Goal: Task Accomplishment & Management: Complete application form

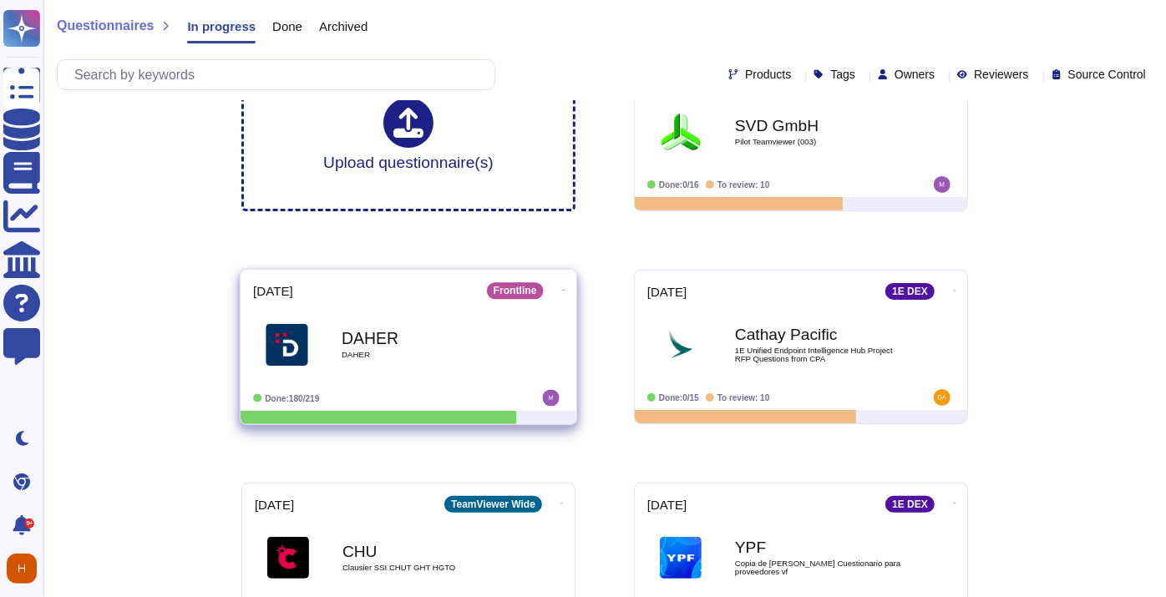
scroll to position [107, 0]
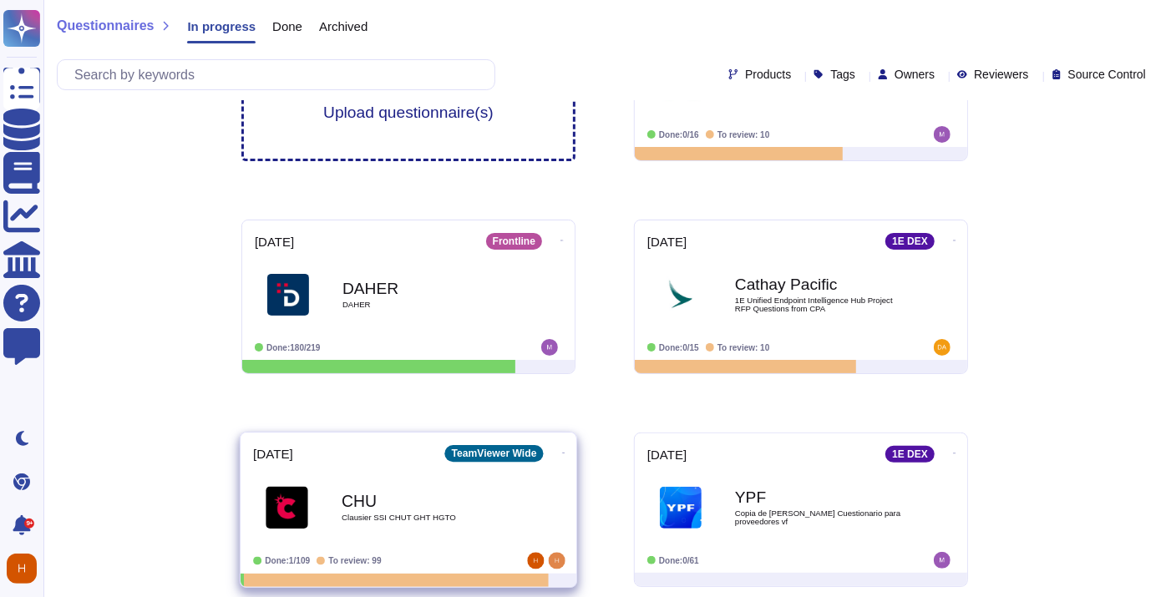
click at [433, 506] on b "CHU" at bounding box center [426, 501] width 169 height 16
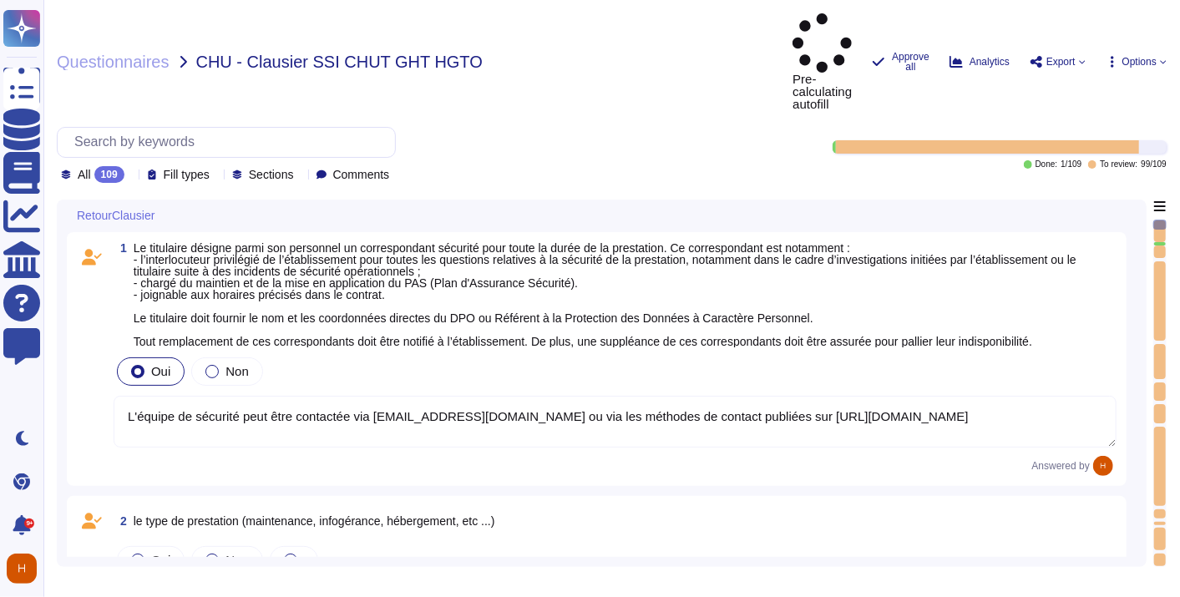
type textarea "L'équipe de sécurité peut être contactée via [EMAIL_ADDRESS][DOMAIN_NAME] ou vi…"
type textarea "Si oui, à décrire par le prestataire"
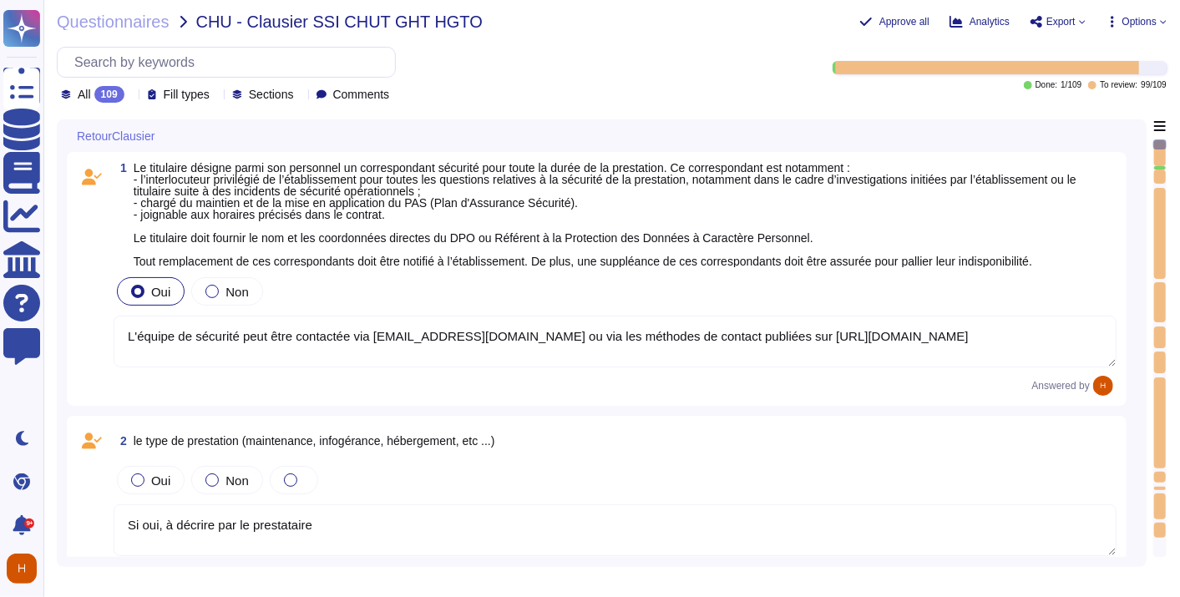
type textarea "Si oui, à décrire par le prestataire"
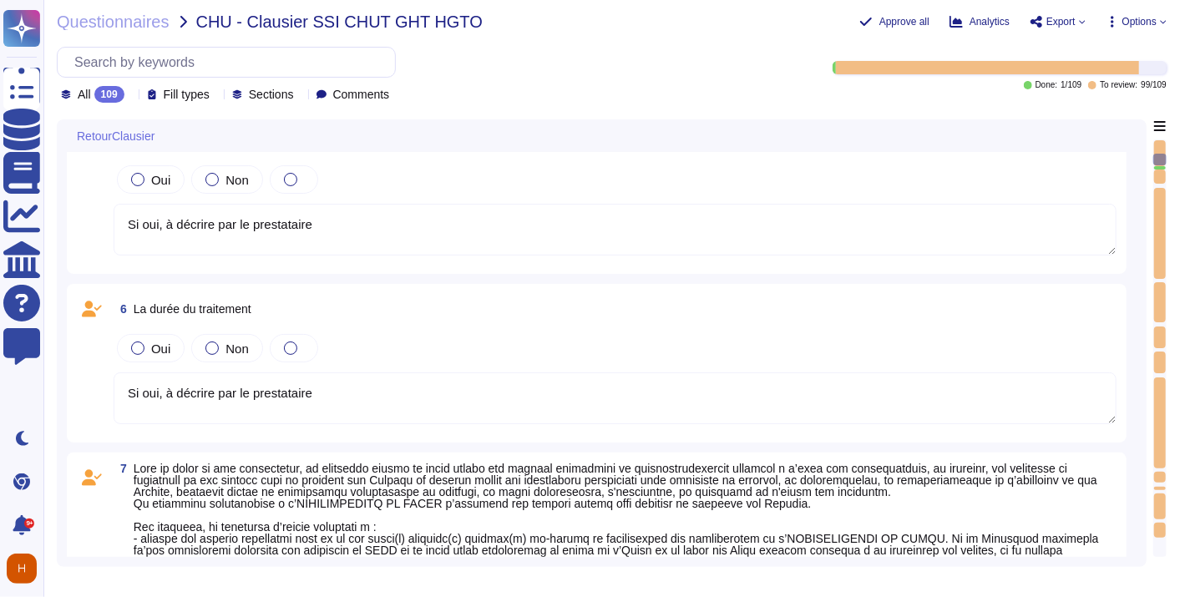
type textarea "Si oui, à décrire par le prestataire"
type textarea "Legal ?"
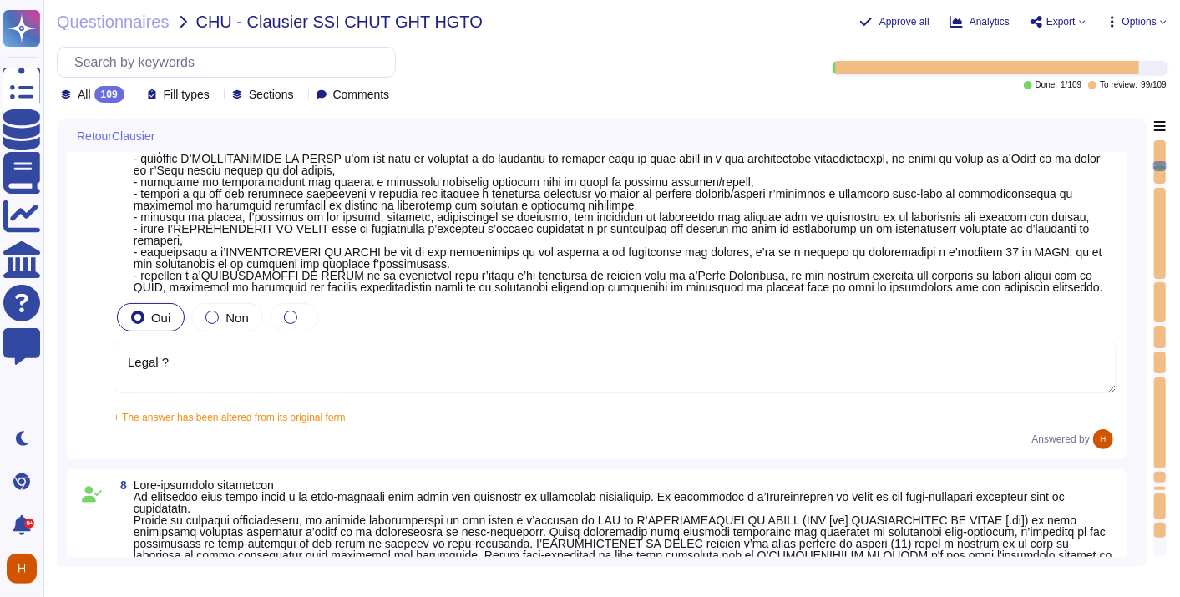
type textarea "non applicable"
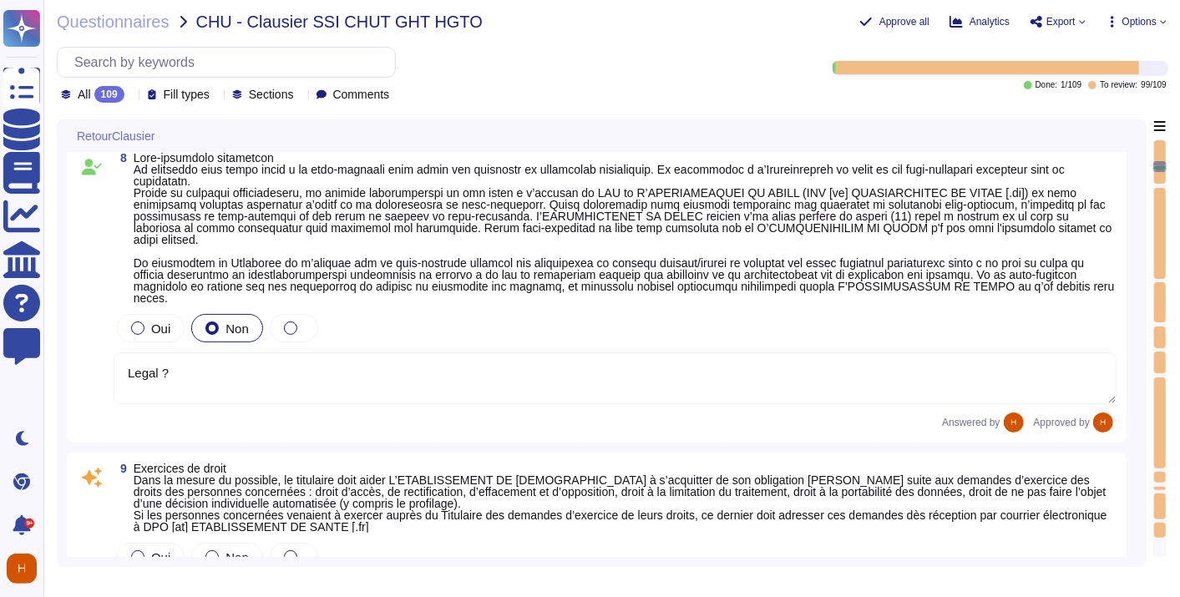
type textarea "- Préciser si OK avec le délai demandé"
type textarea "TeamViewer a mis en place de nombreuses politiques ESG qui démontrent l'engagem…"
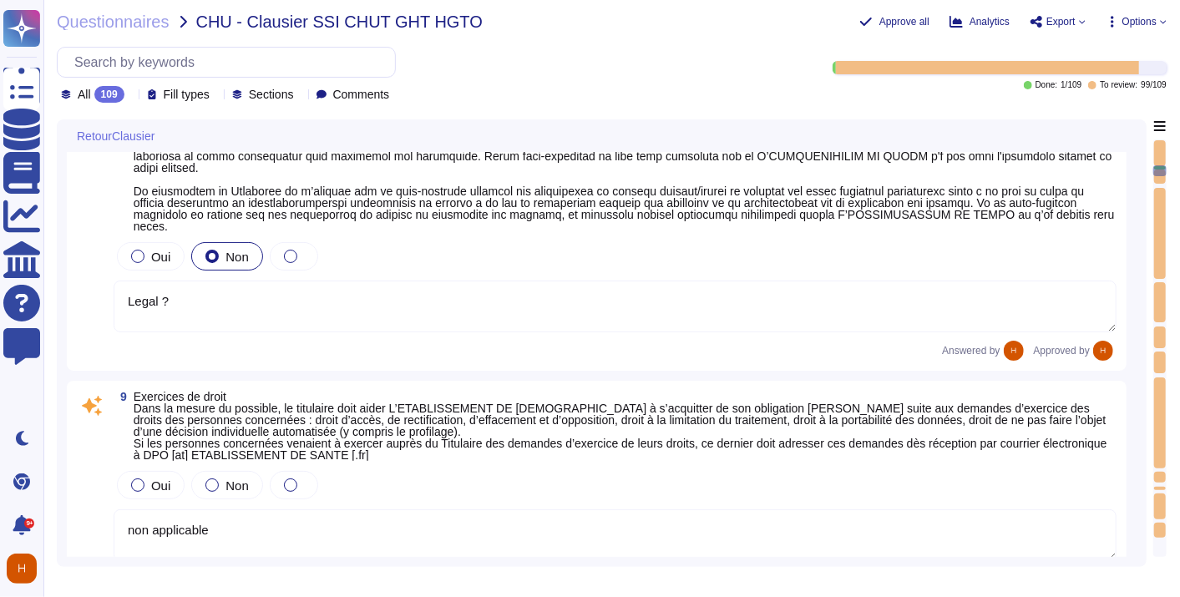
type textarea "[URL][DOMAIN_NAME] Les départements respectifs de TeamViewer effectuent un exam…"
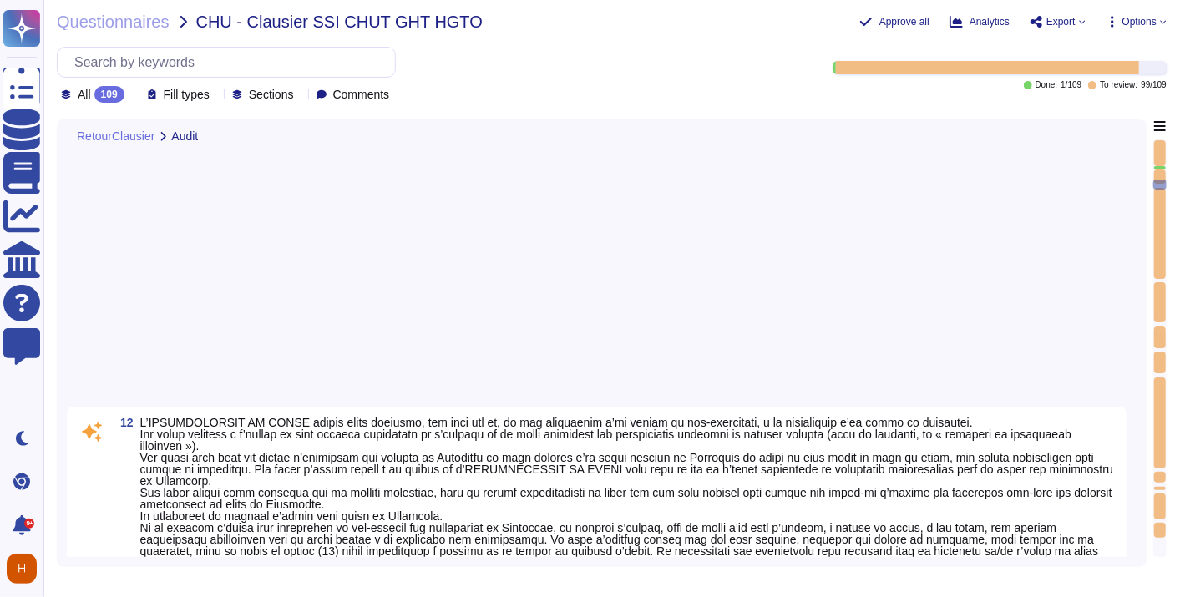
type textarea "- liste des logiciels - liste des dépendances - documentation fournie"
type textarea "- Si concerné, détails des conditions spécifiques ou exclusions."
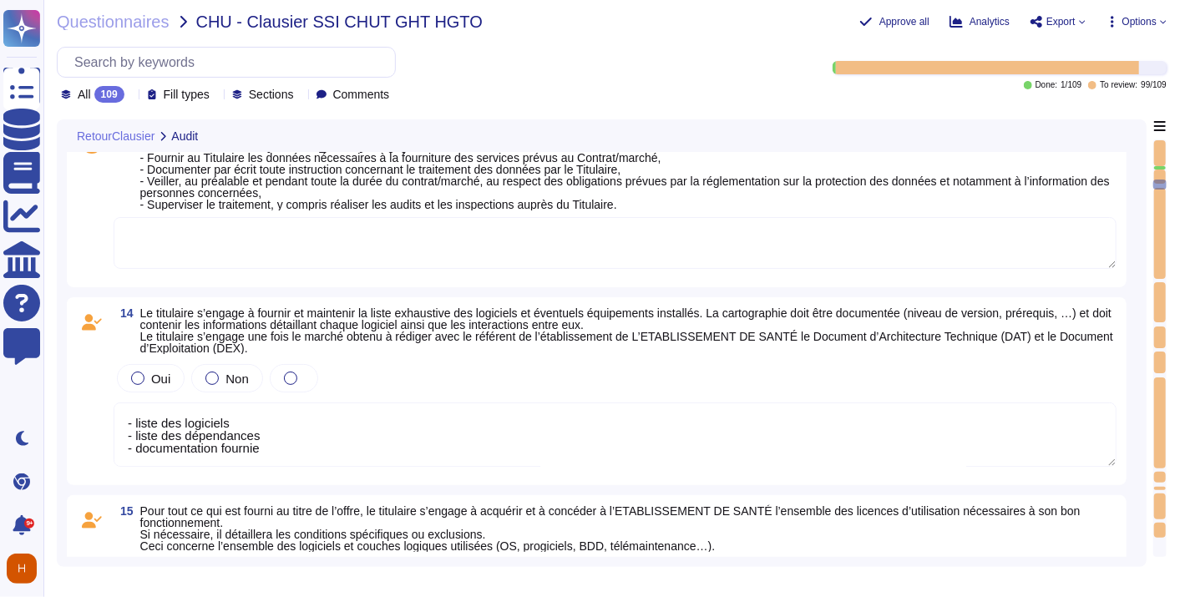
scroll to position [3247, 0]
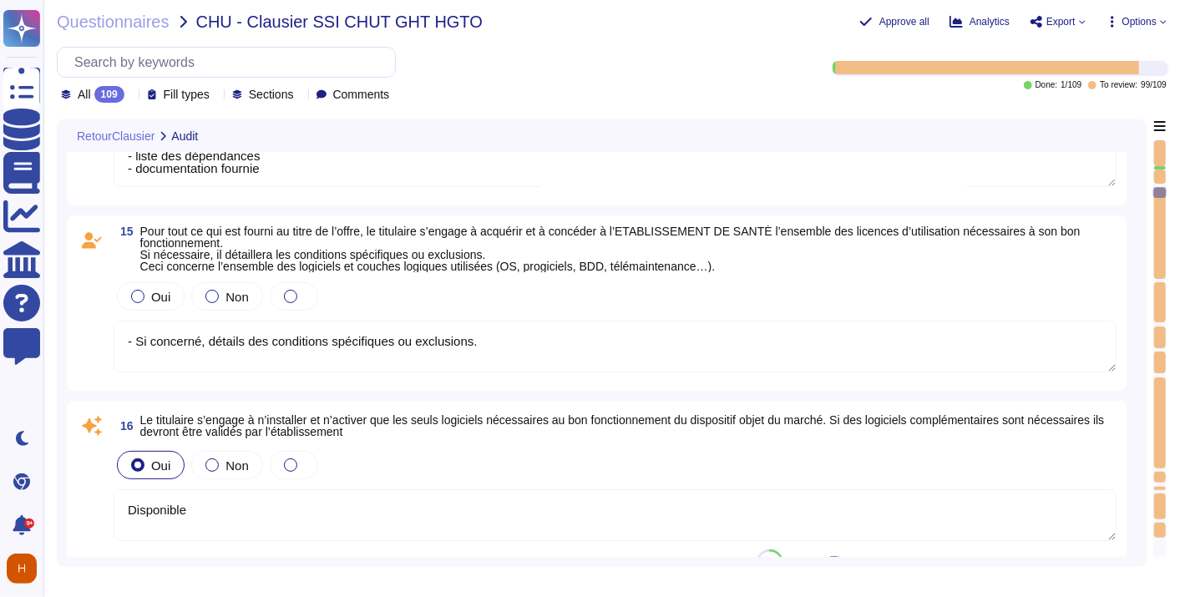
type textarea "- liste des logiciels - liste des dépendances - documentation fournie"
type textarea "Disponible"
type textarea "TeamViewer respecte les normes internationales de protection des droits de l'ho…"
type textarea "Disponible"
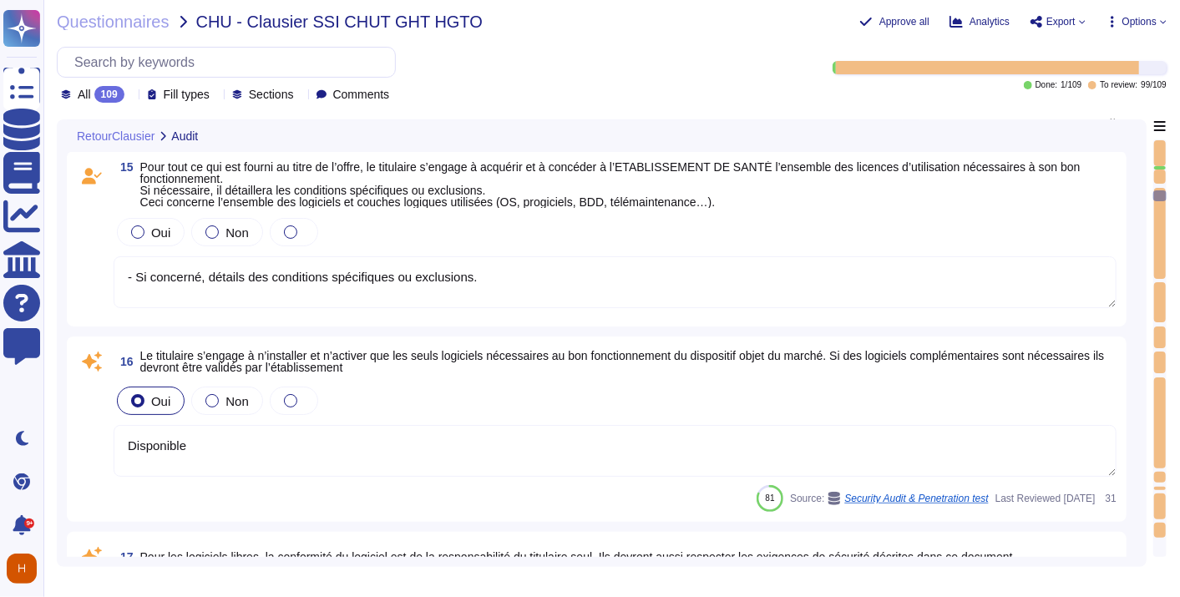
scroll to position [3341, 0]
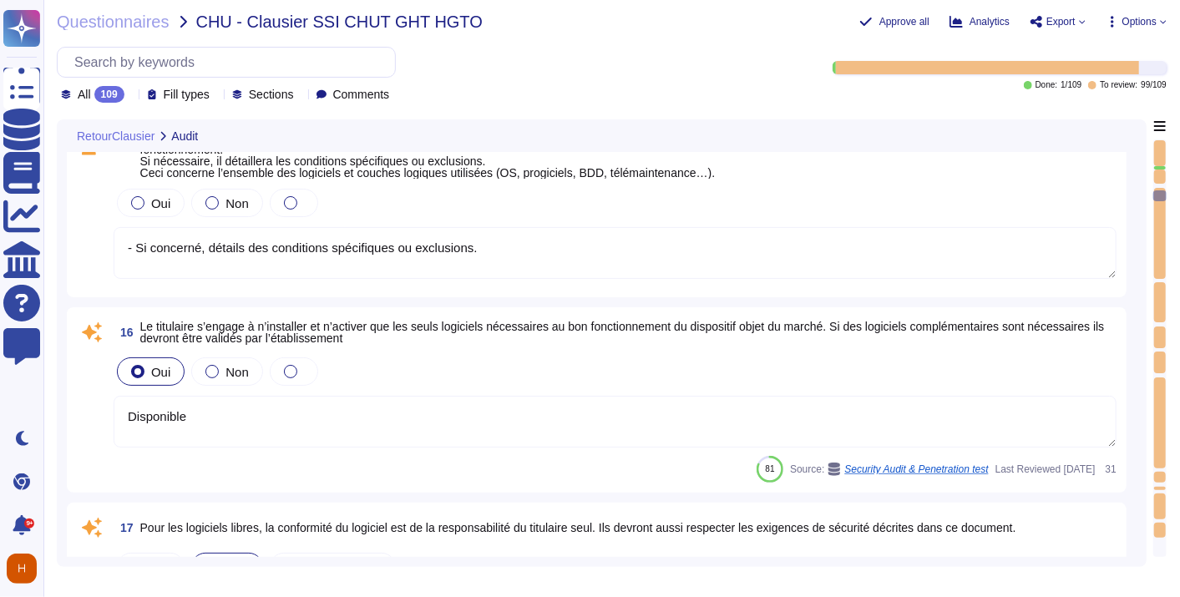
type textarea "- liste des logiciels - liste des dépendances - documentation fournie"
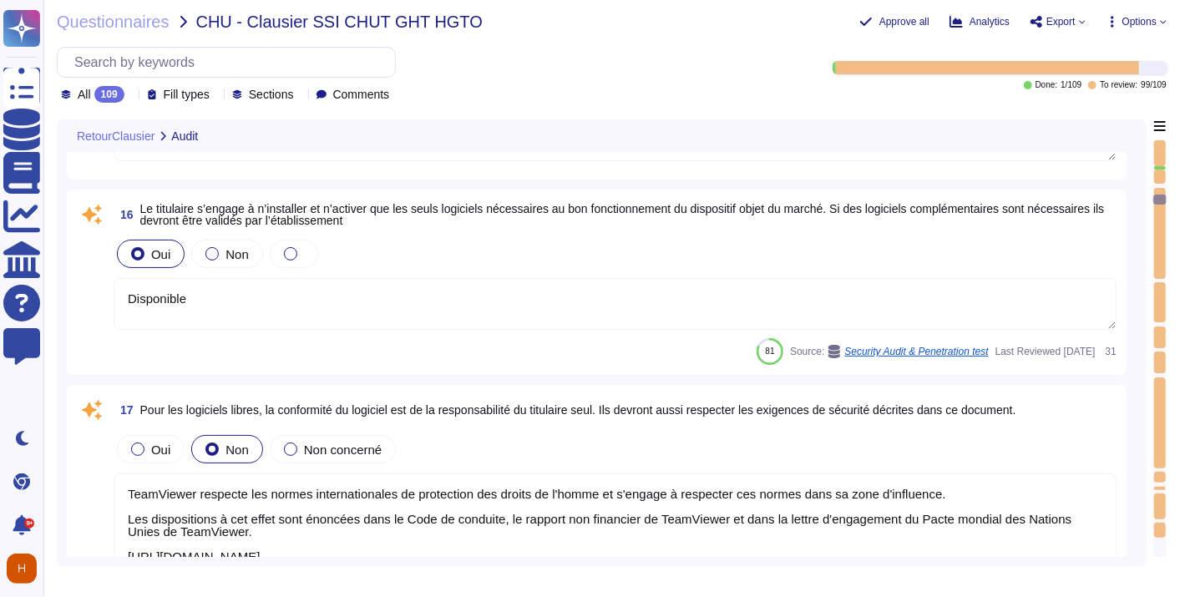
type textarea "LoreMipsum Dolors ame conse adipisci el seddoeiusmod t incididu u 744° labor et…"
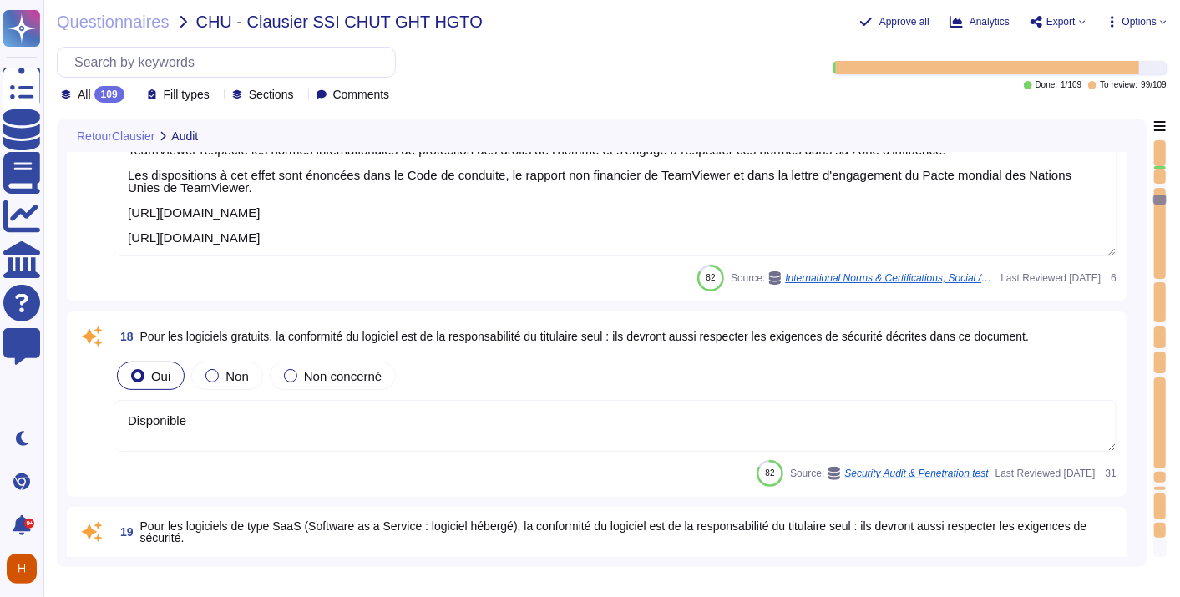
scroll to position [3897, 0]
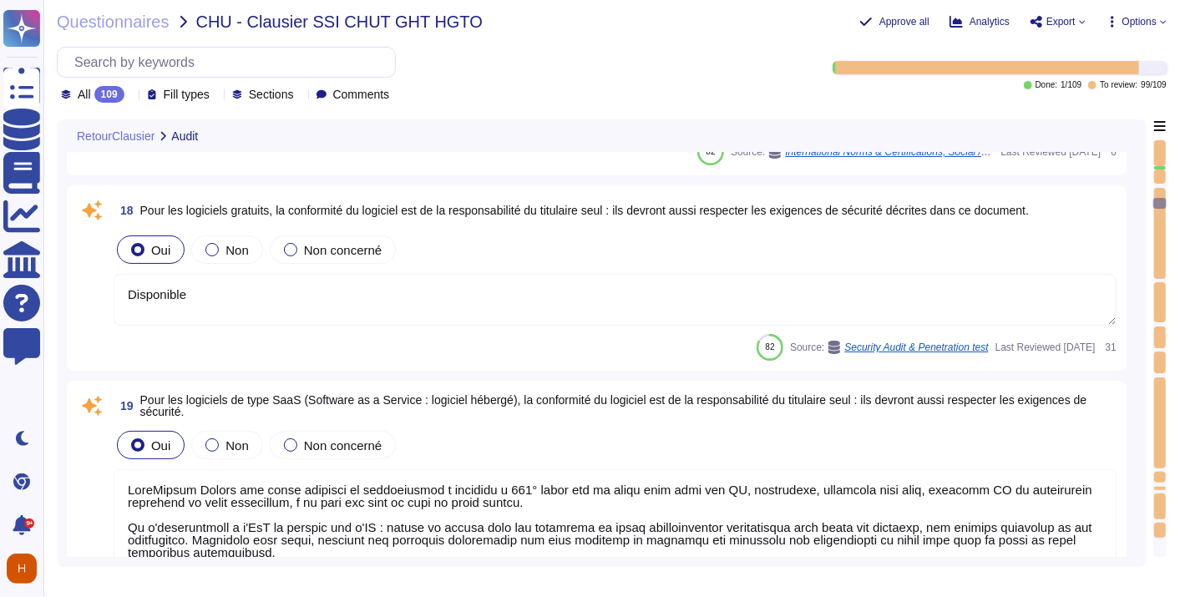
type textarea "LoreMipsum Dolors ame conse adipisci el seddoeiusmod t incididu u 744° labor et…"
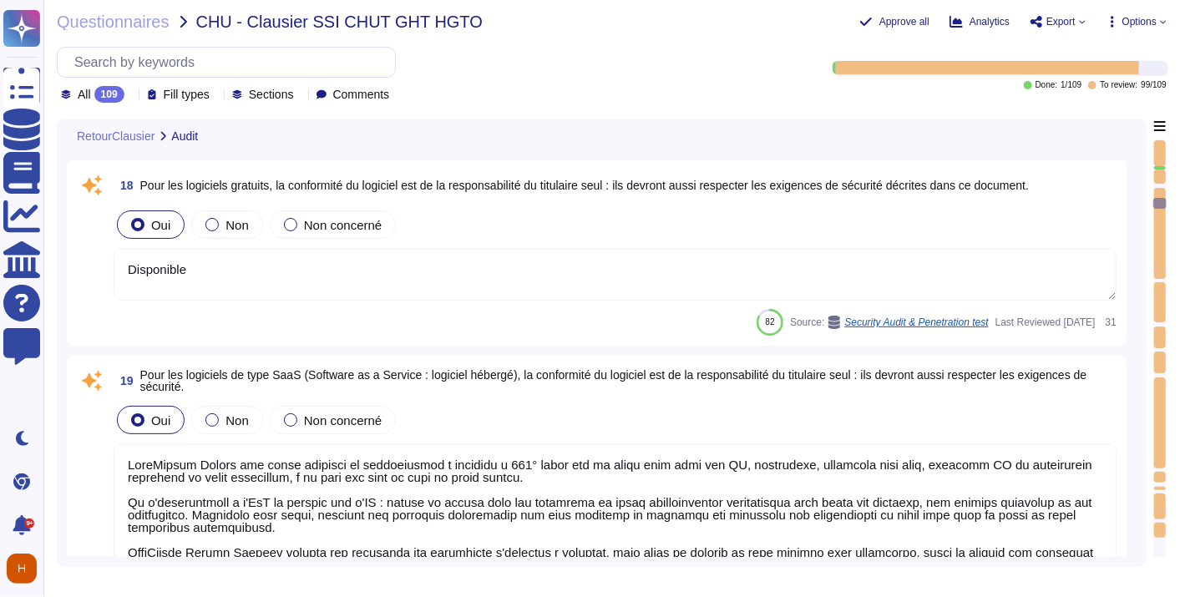
scroll to position [3990, 0]
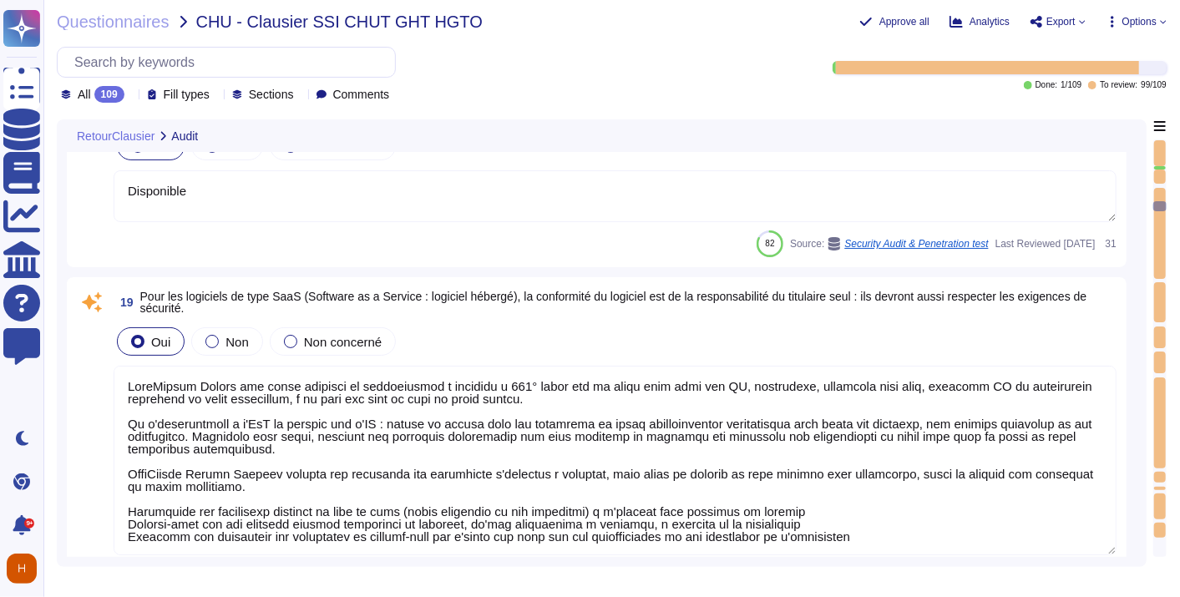
type textarea "Disponible"
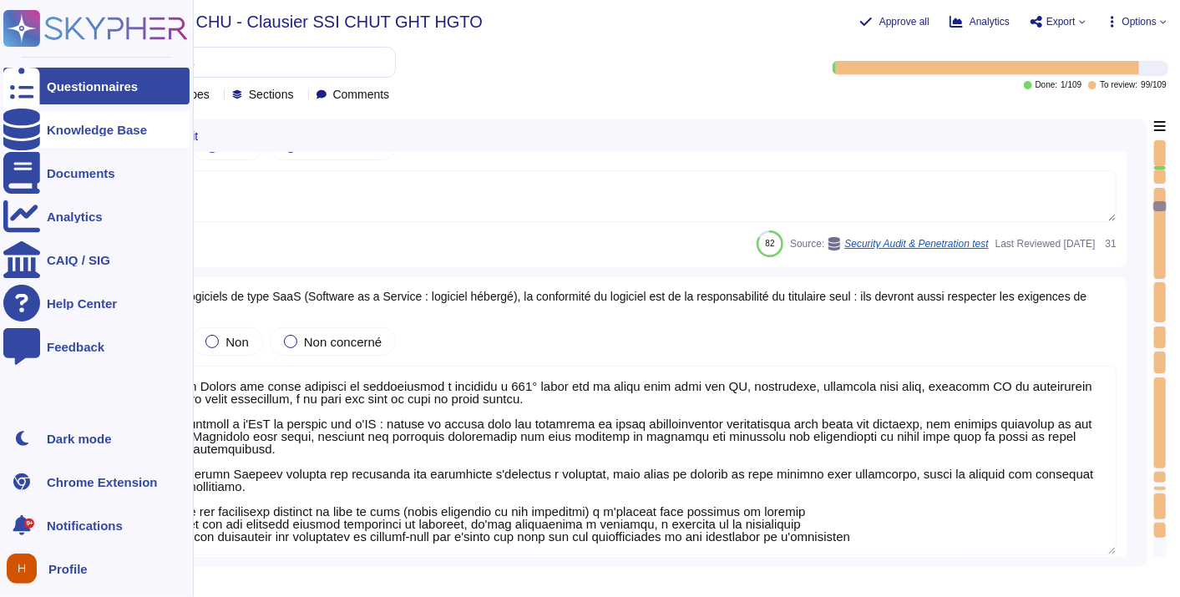
click at [23, 126] on icon at bounding box center [21, 130] width 37 height 42
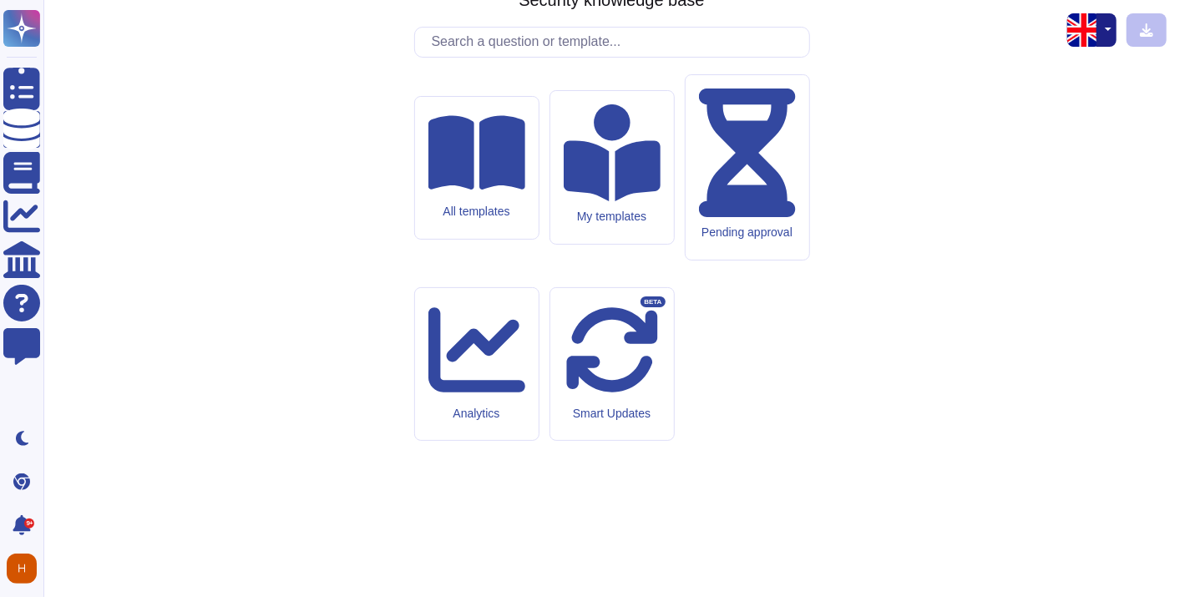
click at [530, 57] on input "text" at bounding box center [616, 42] width 386 height 29
click at [478, 190] on icon at bounding box center [477, 151] width 98 height 75
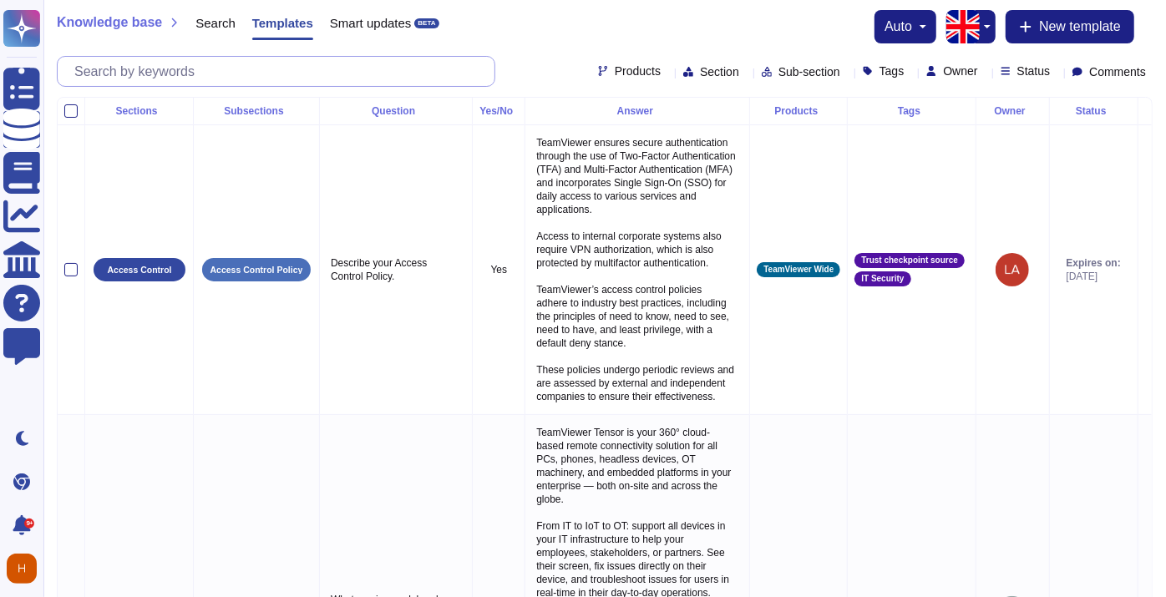
click at [252, 62] on input "text" at bounding box center [280, 71] width 428 height 29
paste input "The applicant must commit to ensuring that the proposed system does not pose an…"
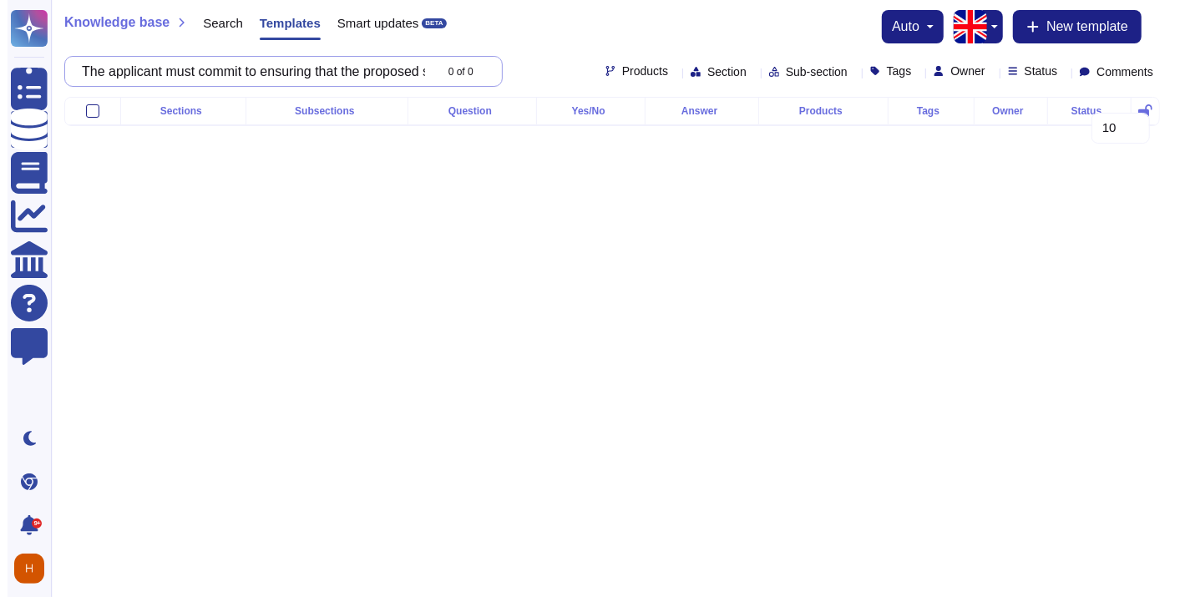
scroll to position [0, 823]
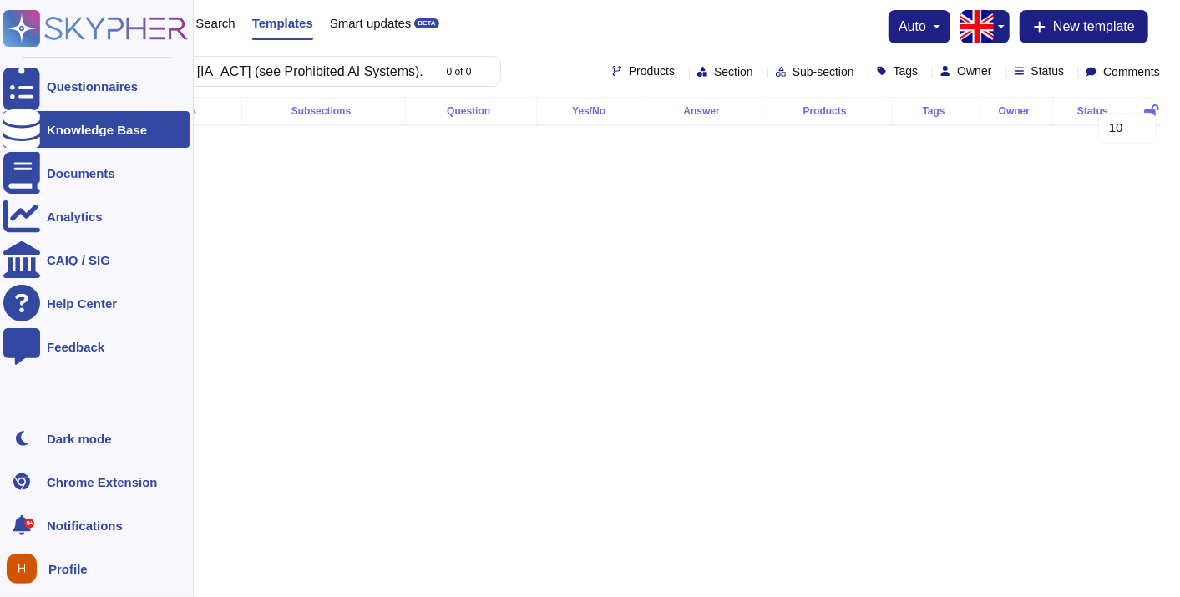
type input "The applicant must commit to ensuring that the proposed system does not pose an…"
click at [32, 134] on div at bounding box center [21, 129] width 37 height 37
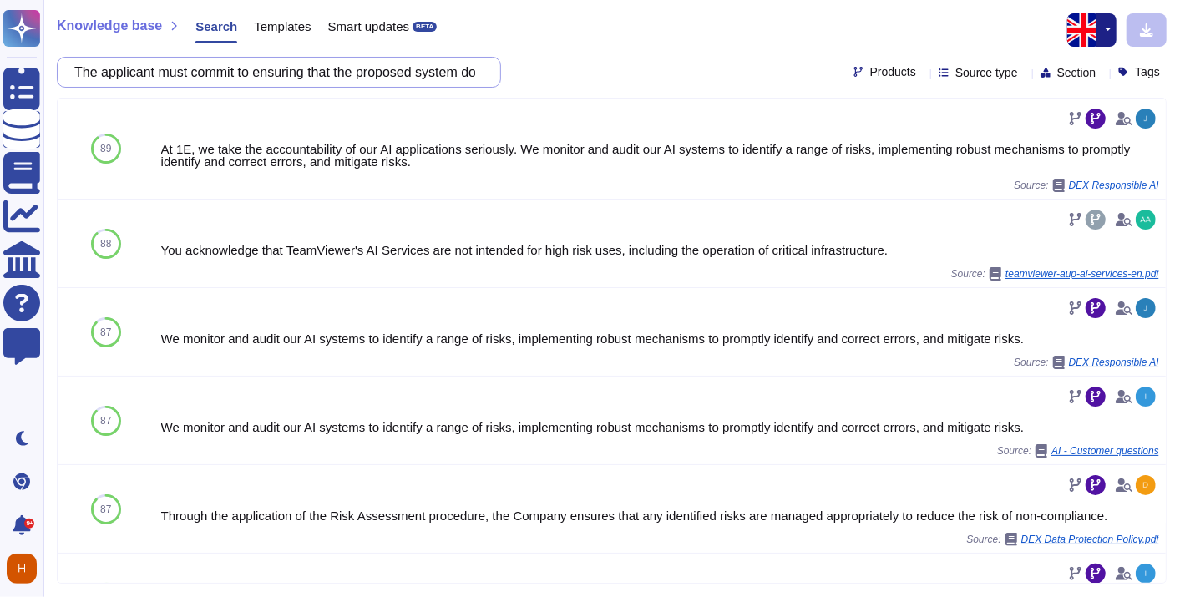
click at [305, 74] on input "The applicant must commit to ensuring that the proposed system does not pose an…" at bounding box center [275, 72] width 418 height 29
paste input "candidate must propose a system for maintaining personal data and pseudonymizat…"
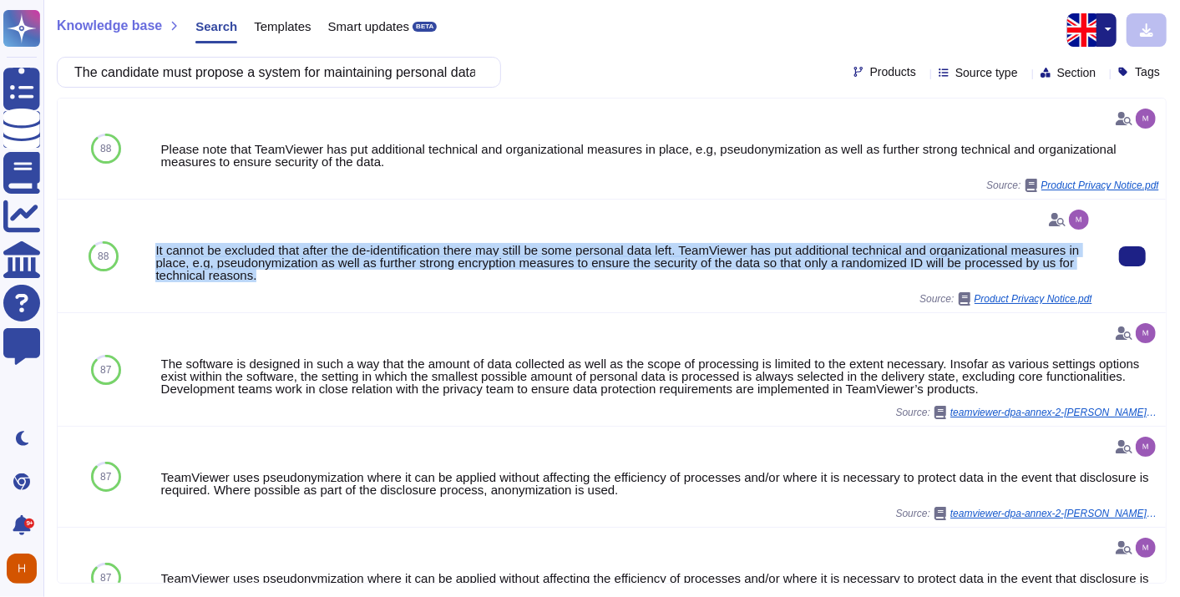
drag, startPoint x: 151, startPoint y: 247, endPoint x: 301, endPoint y: 274, distance: 151.9
click at [301, 274] on div "It cannot be excluded that after the de-identification there may still be some …" at bounding box center [624, 256] width 951 height 113
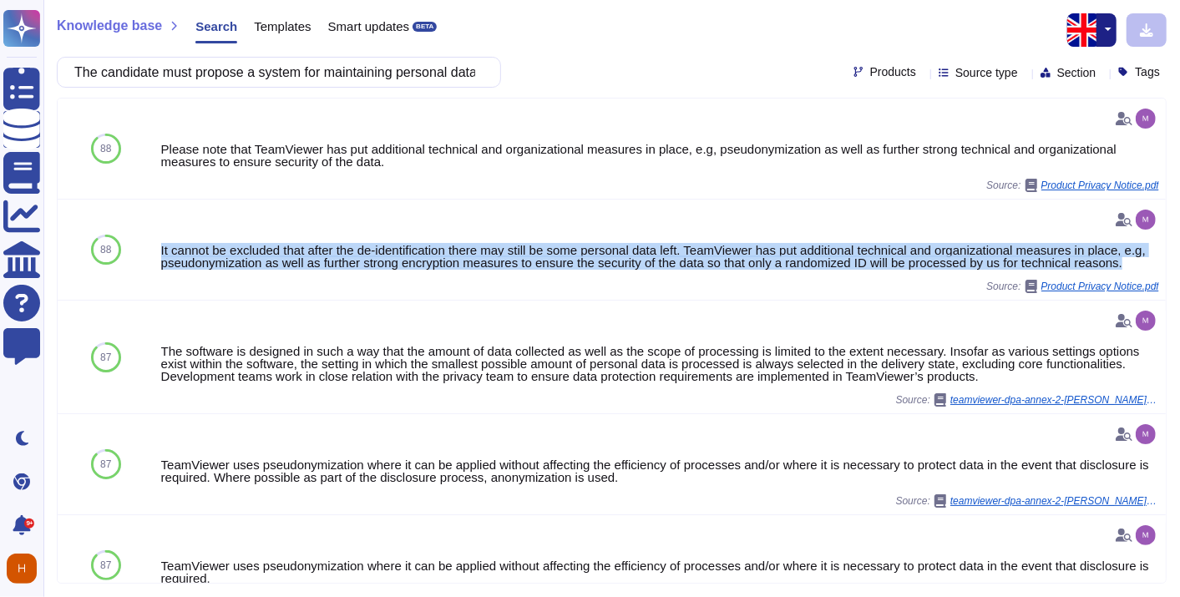
copy div "It cannot be excluded that after the de-identification there may still be some …"
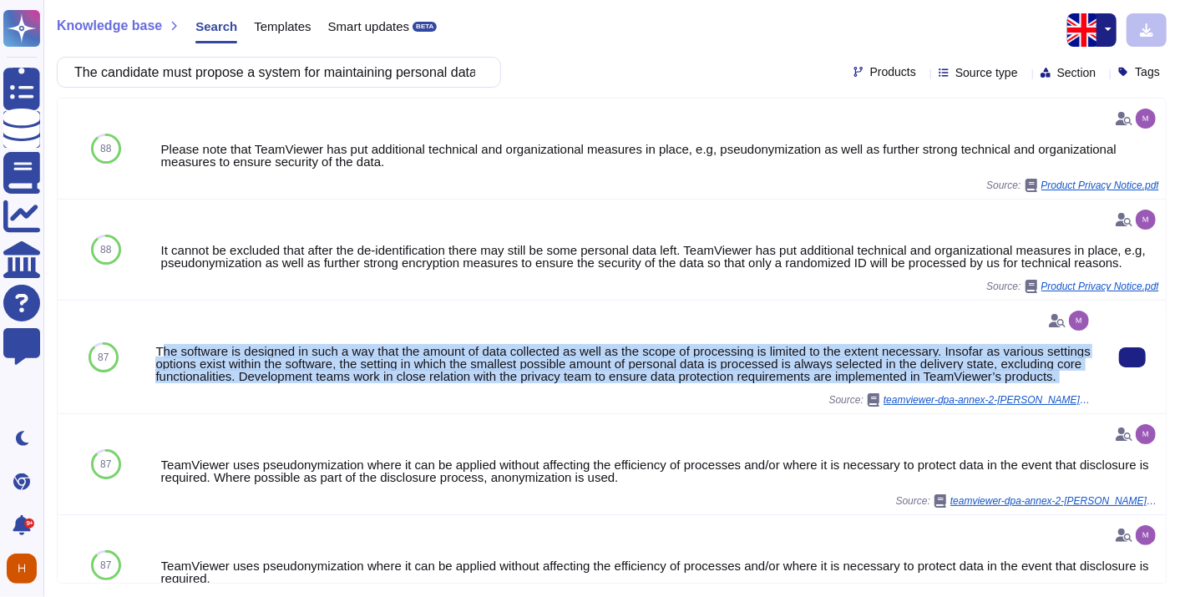
drag, startPoint x: 178, startPoint y: 352, endPoint x: 322, endPoint y: 401, distance: 151.9
click at [322, 401] on div "The software is designed in such a way that the amount of data collected as wel…" at bounding box center [623, 356] width 937 height 99
click at [321, 394] on div "The software is designed in such a way that the amount of data collected as wel…" at bounding box center [623, 356] width 937 height 99
click at [303, 383] on div "The software is designed in such a way that the amount of data collected as wel…" at bounding box center [623, 364] width 937 height 38
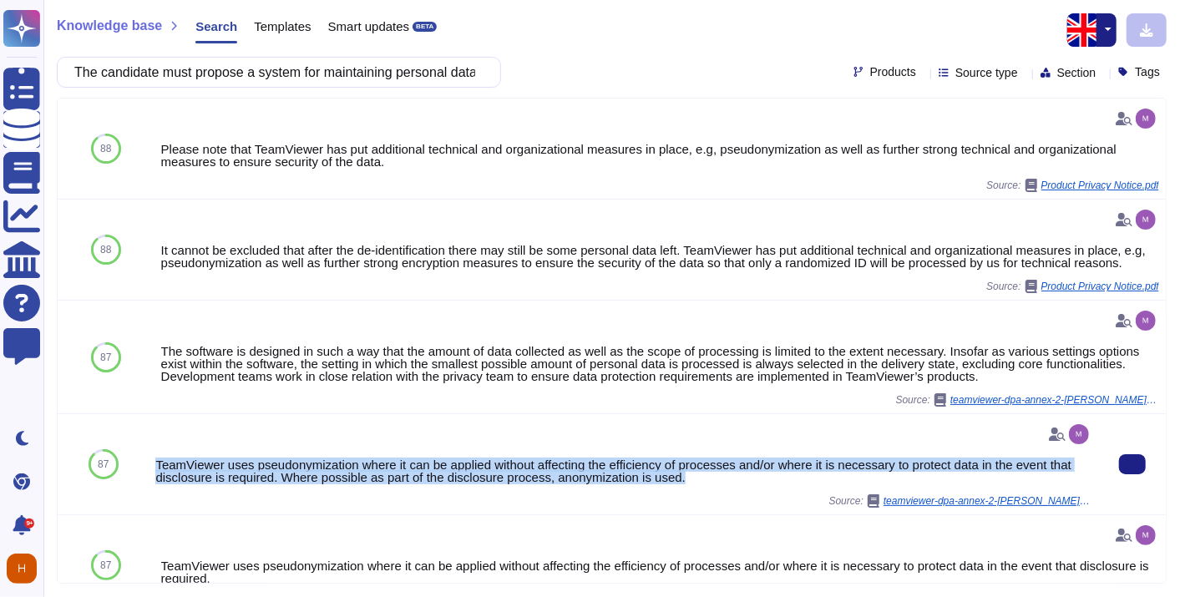
drag, startPoint x: 720, startPoint y: 479, endPoint x: 154, endPoint y: 457, distance: 566.8
click at [155, 459] on div "TeamViewer uses pseudonymization where it can be applied without affecting the …" at bounding box center [623, 471] width 937 height 25
copy div "TeamViewer uses pseudonymization where it can be applied without affecting the …"
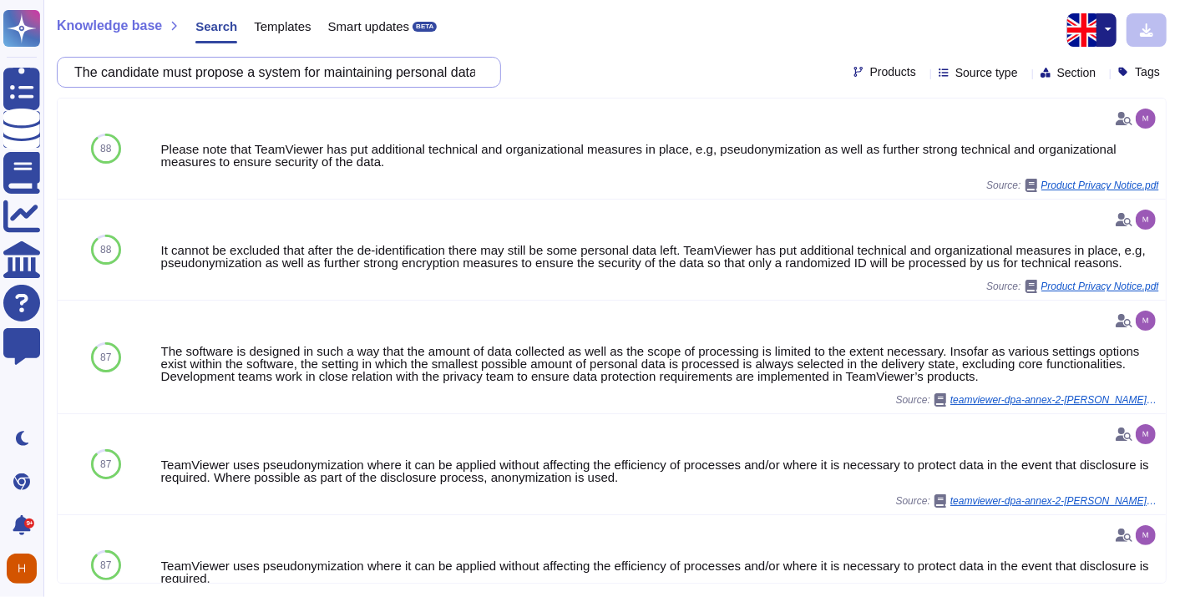
click at [302, 66] on input "The candidate must propose a system for maintaining personal data and pseudonym…" at bounding box center [275, 72] width 418 height 29
paste input "comply with all aspects of the specifications and specify: • whether or not the…"
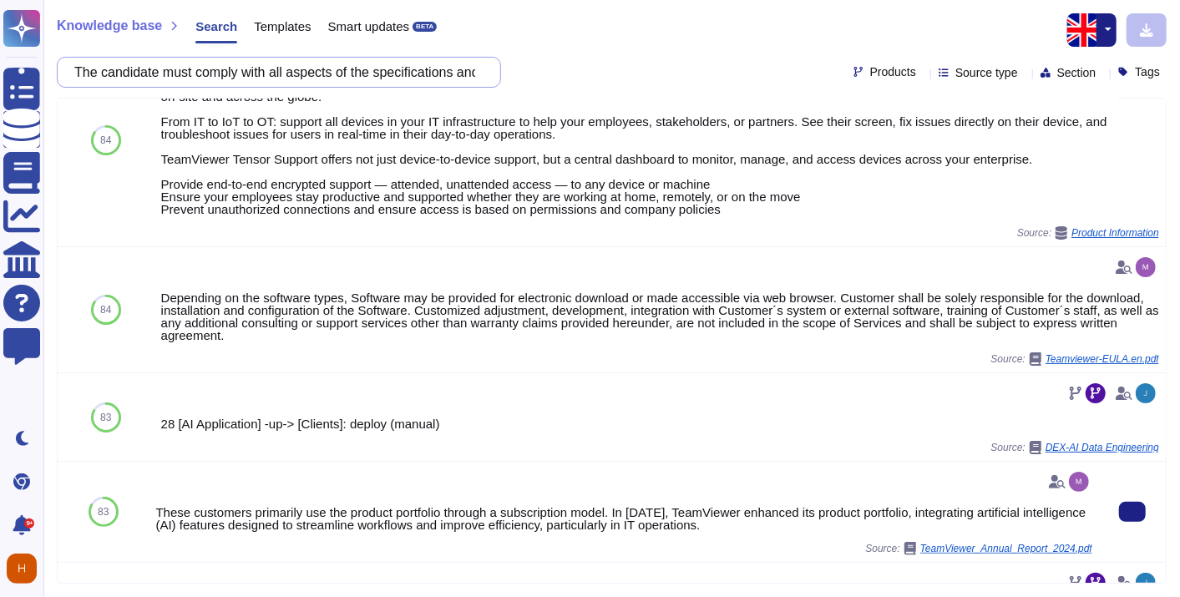
scroll to position [278, 0]
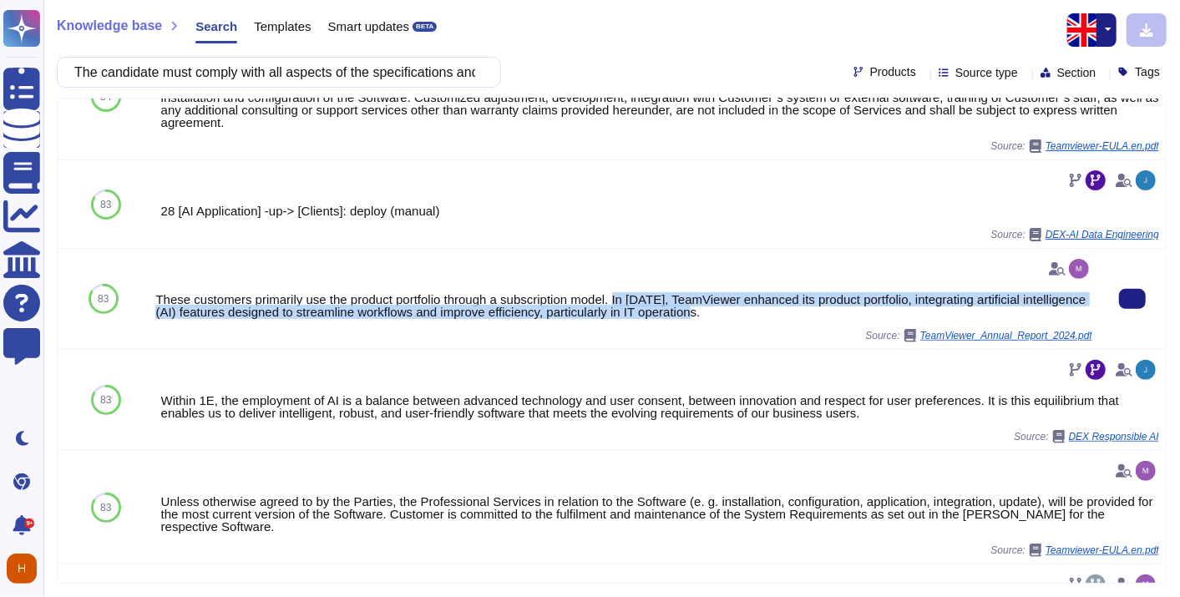
drag, startPoint x: 612, startPoint y: 299, endPoint x: 799, endPoint y: 322, distance: 188.5
click at [799, 322] on div "These customers primarily use the product portfolio through a subscription mode…" at bounding box center [623, 299] width 937 height 87
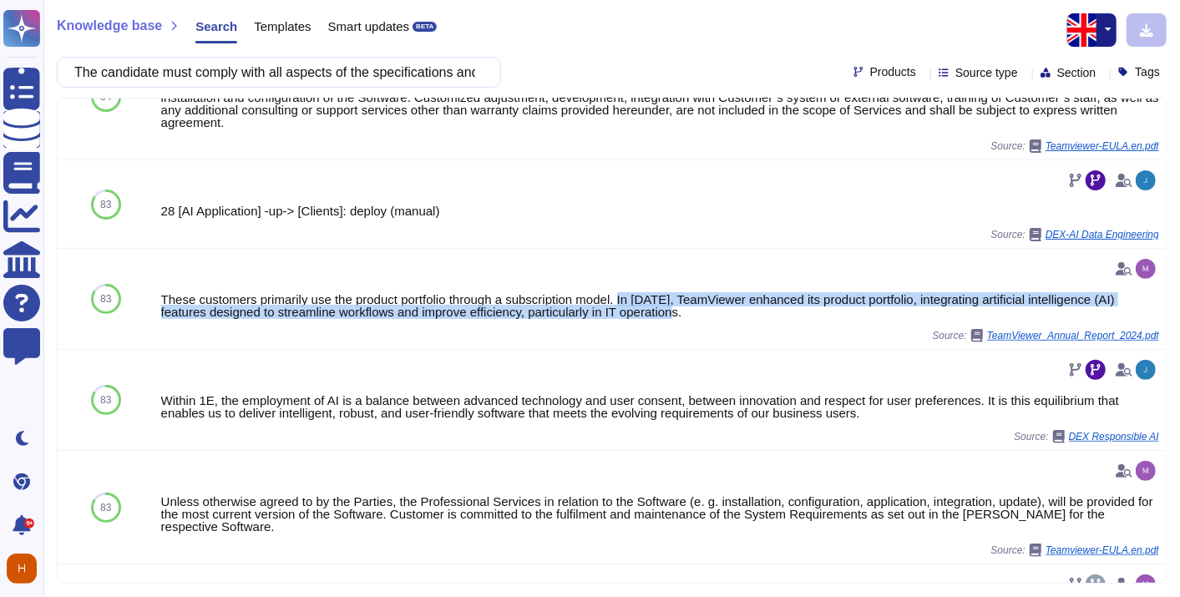
copy div "In [DATE], TeamViewer enhanced its product portfolio, integrating artificial in…"
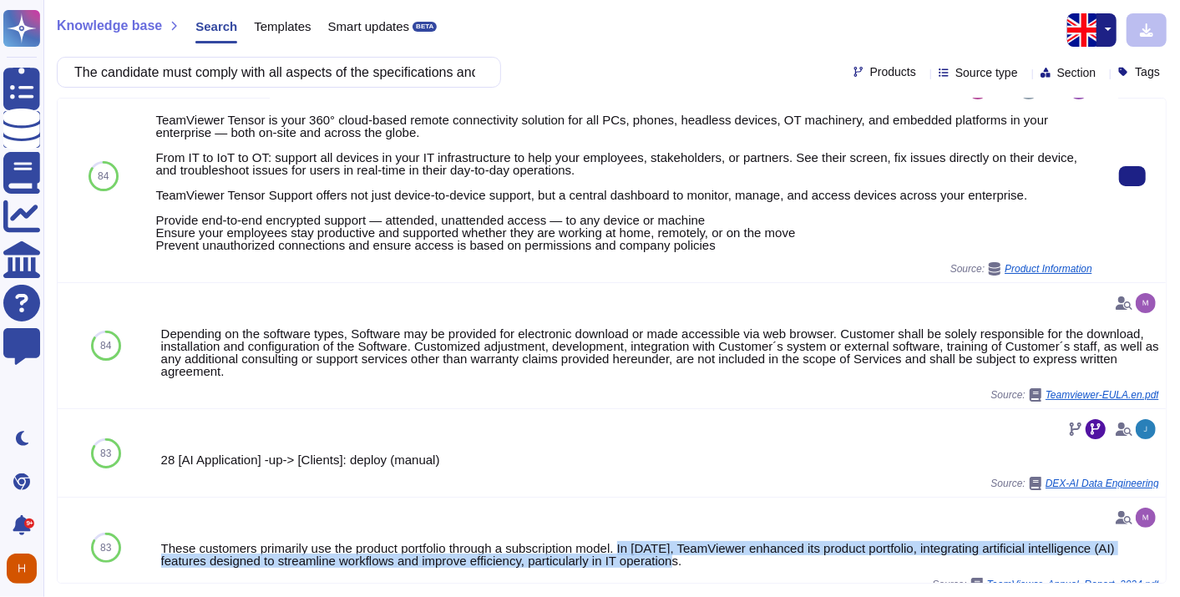
scroll to position [0, 0]
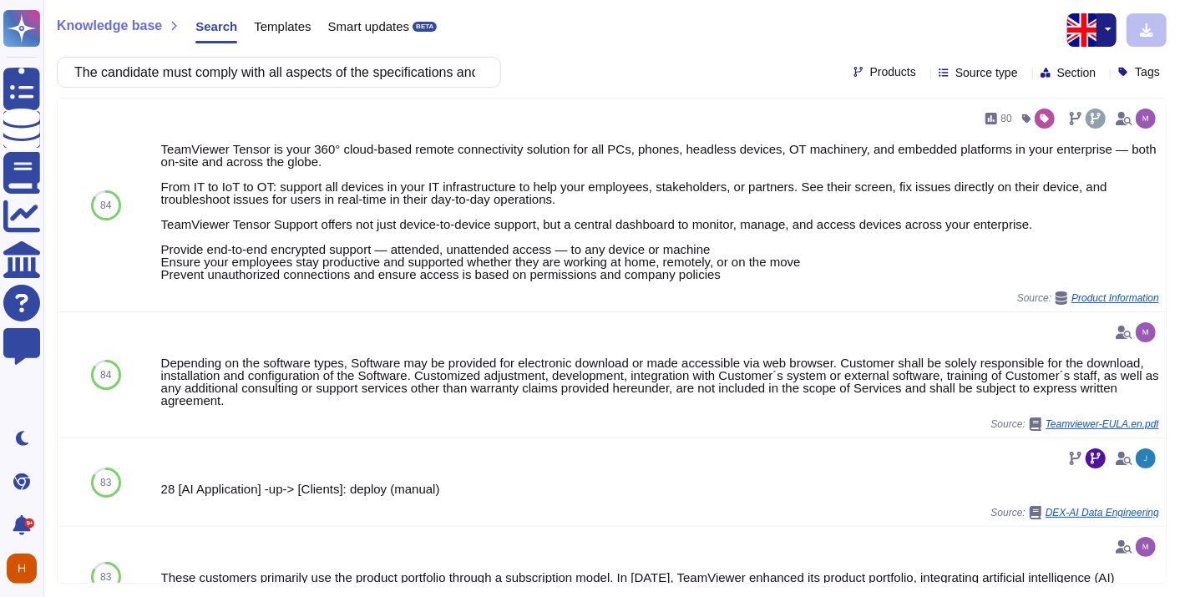
click at [308, 86] on div "The candidate must comply with all aspects of the specifications and specify: •…" at bounding box center [279, 72] width 444 height 31
click at [310, 79] on input "The candidate must comply with all aspects of the specifications and specify: •…" at bounding box center [275, 72] width 418 height 29
paste input "In the event of a personal data breach, the HEALTHCARE FACILITY, within the fra…"
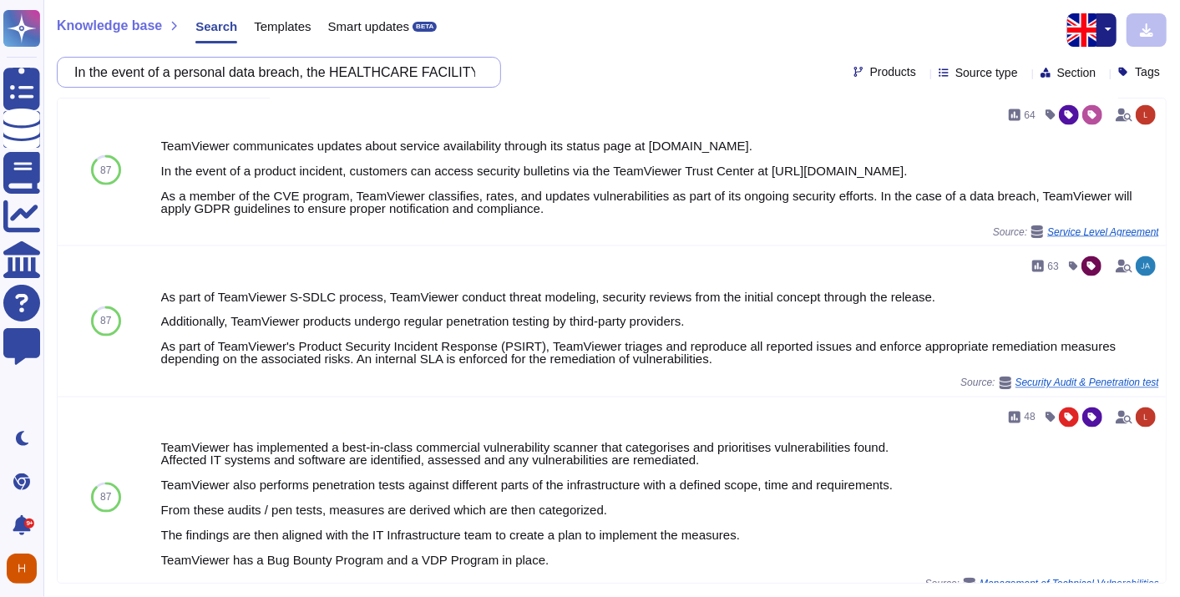
click at [343, 65] on input "In the event of a personal data breach, the HEALTHCARE FACILITY, within the fra…" at bounding box center [275, 72] width 418 height 29
paste input "The HEALTHCARE FACILITY, as part of the service agreement with the development …"
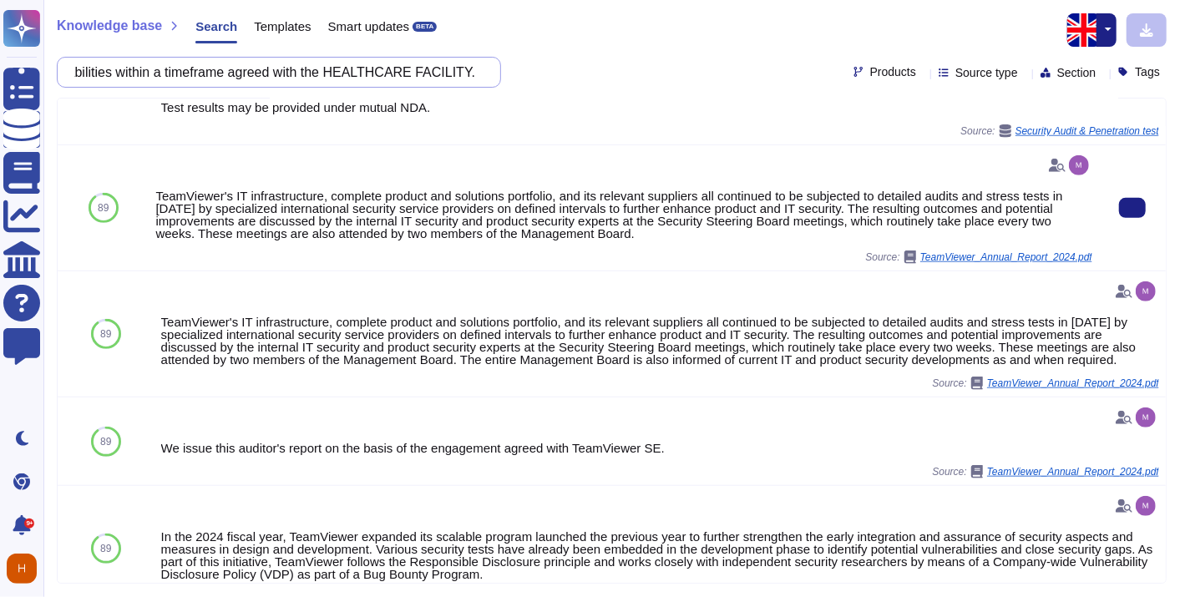
scroll to position [643, 0]
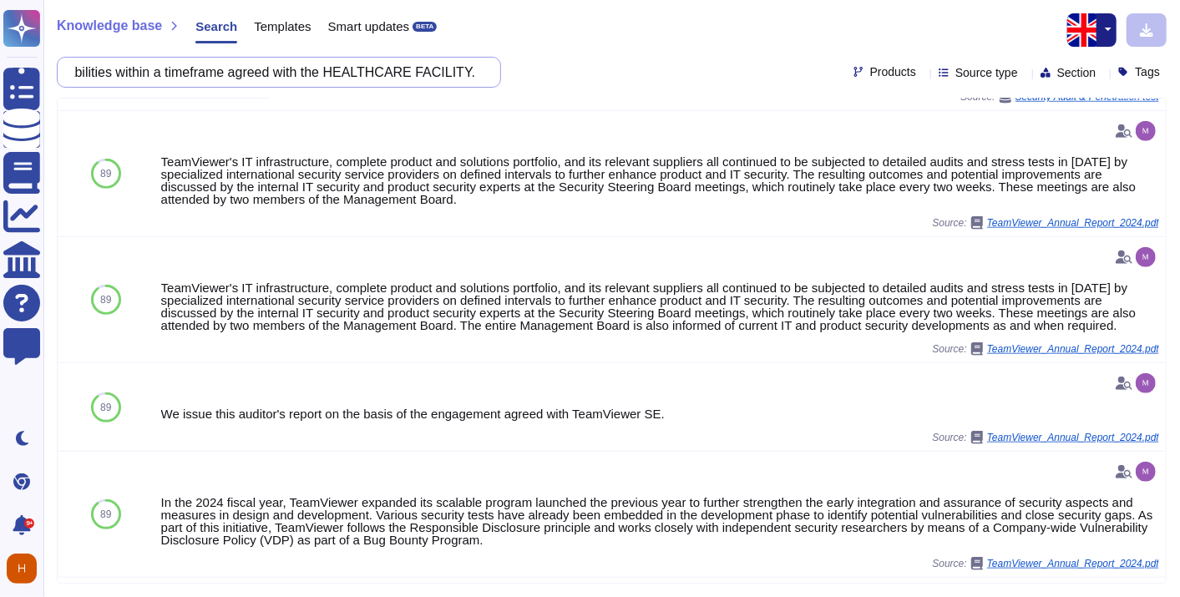
click at [294, 65] on input "The HEALTHCARE FACILITY, as part of the service agreement with the development …" at bounding box center [275, 72] width 418 height 29
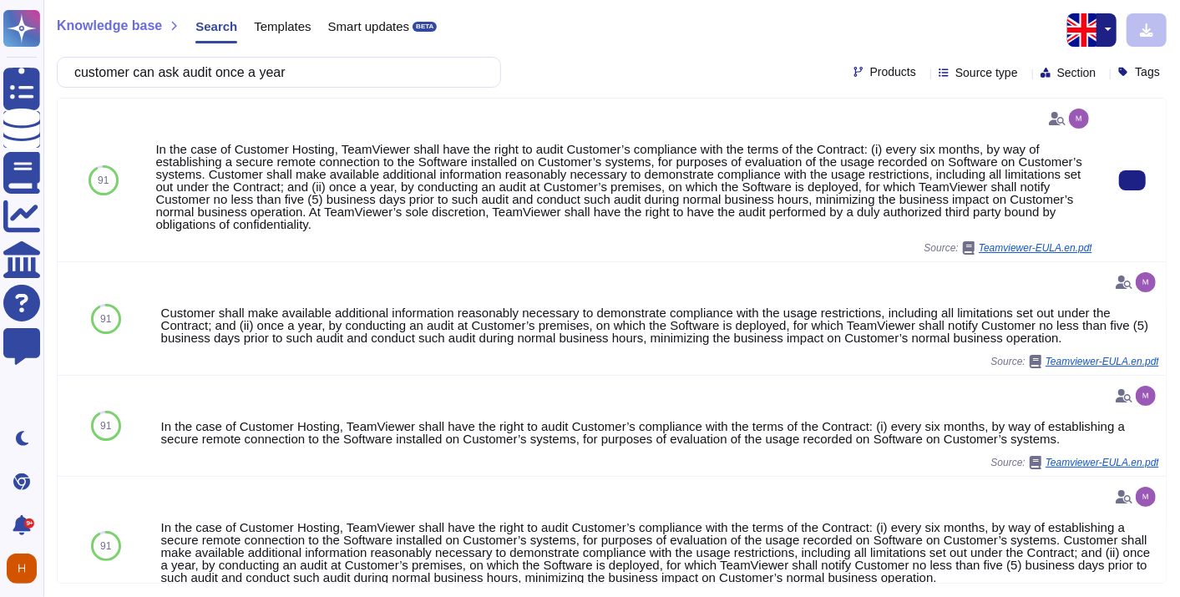
click at [528, 162] on div "In the case of Customer Hosting, TeamViewer shall have the right to audit Custo…" at bounding box center [623, 187] width 937 height 88
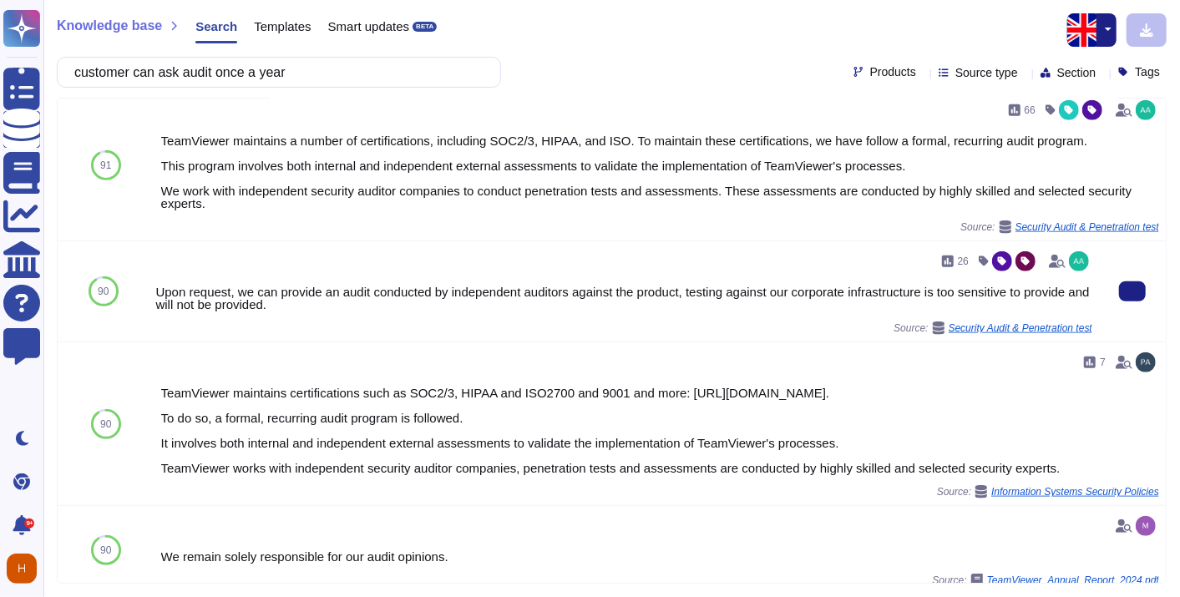
scroll to position [736, 0]
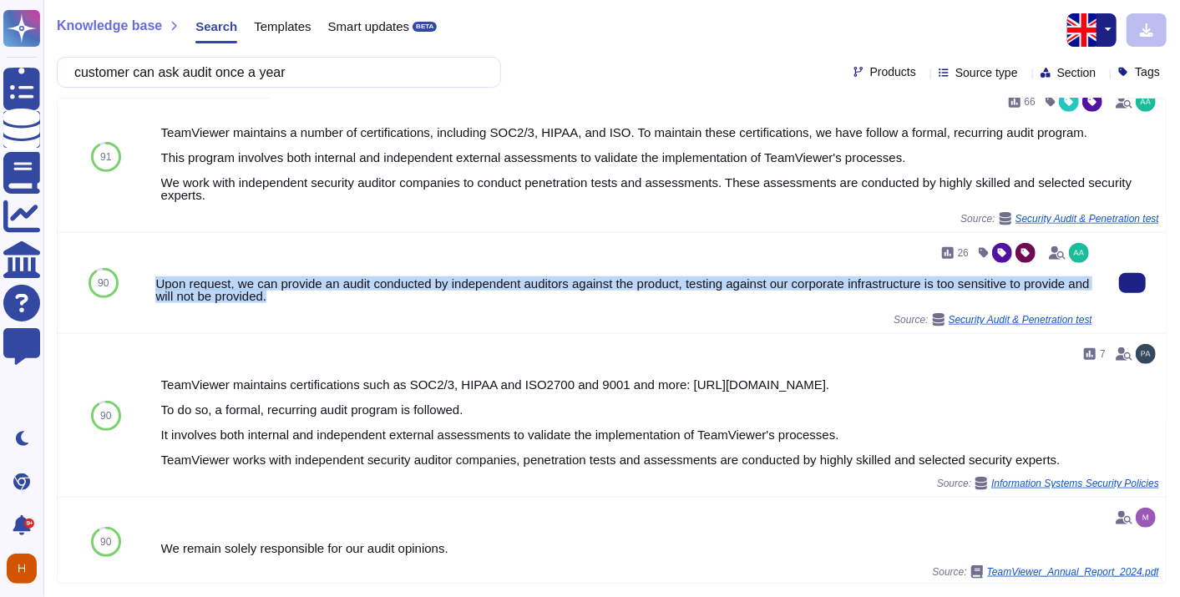
drag, startPoint x: 296, startPoint y: 291, endPoint x: 148, endPoint y: 282, distance: 148.1
click at [149, 282] on div "26 Upon request, we can provide an audit conducted by independent auditors agai…" at bounding box center [624, 283] width 951 height 100
copy div "Upon request, we can provide an audit conducted by independent auditors against…"
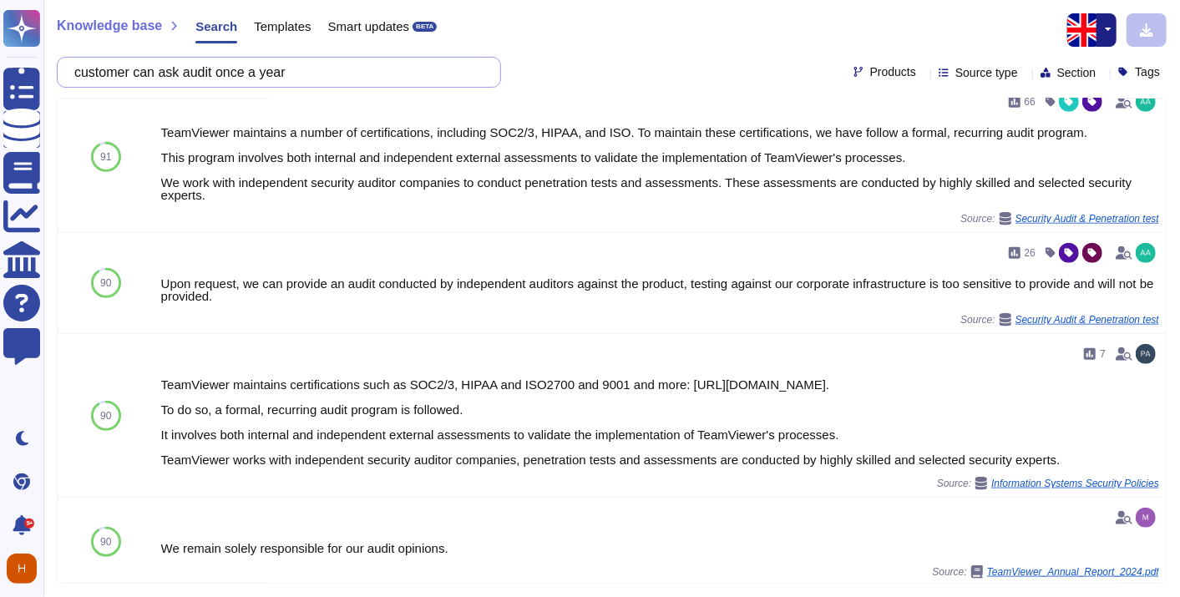
click at [271, 65] on input "customer can ask audit once a year" at bounding box center [275, 72] width 418 height 29
paste input "In addition to security testing, technical audits and intrusion tests should be…"
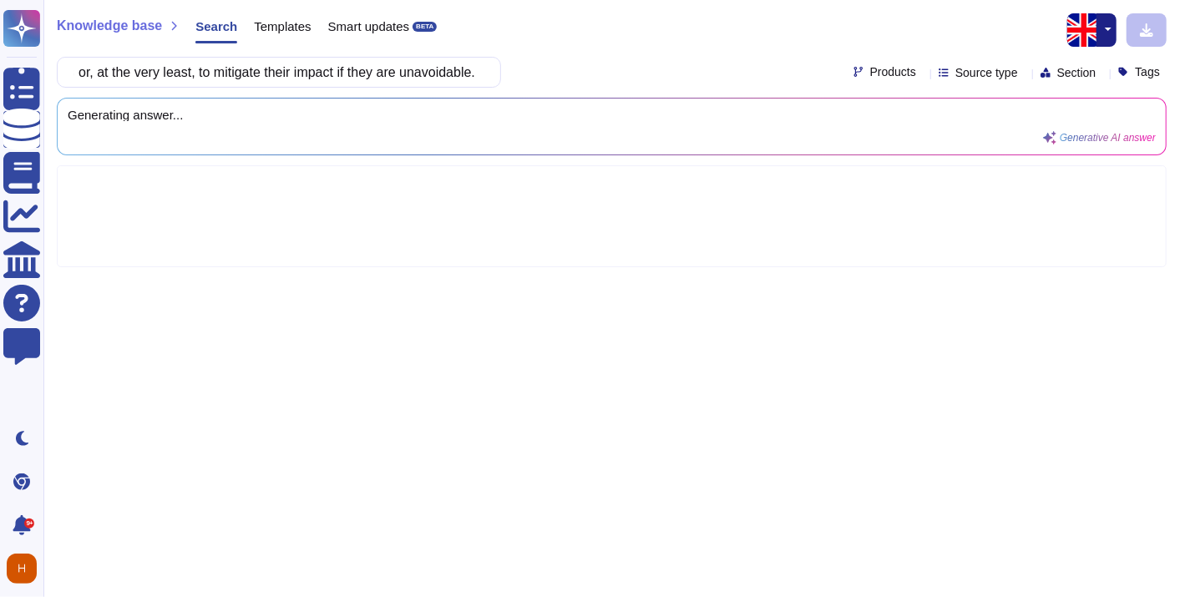
scroll to position [0, 0]
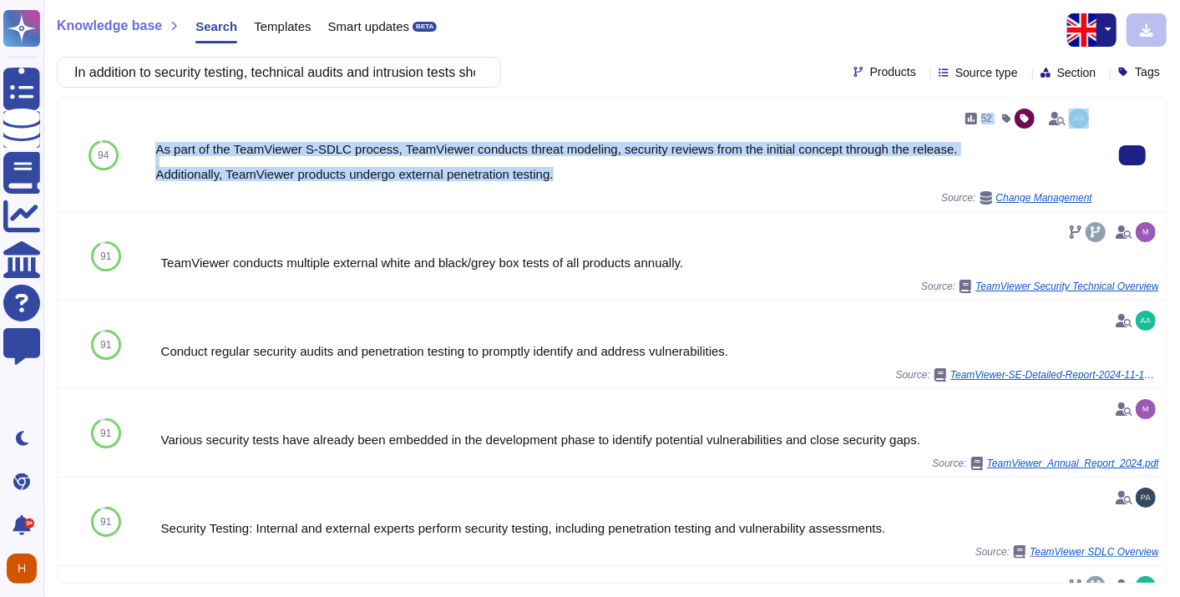
drag, startPoint x: 575, startPoint y: 171, endPoint x: 150, endPoint y: 134, distance: 426.7
click at [150, 134] on div "52 As part of the TeamViewer S-SDLC process, TeamViewer conducts threat modelin…" at bounding box center [624, 155] width 951 height 113
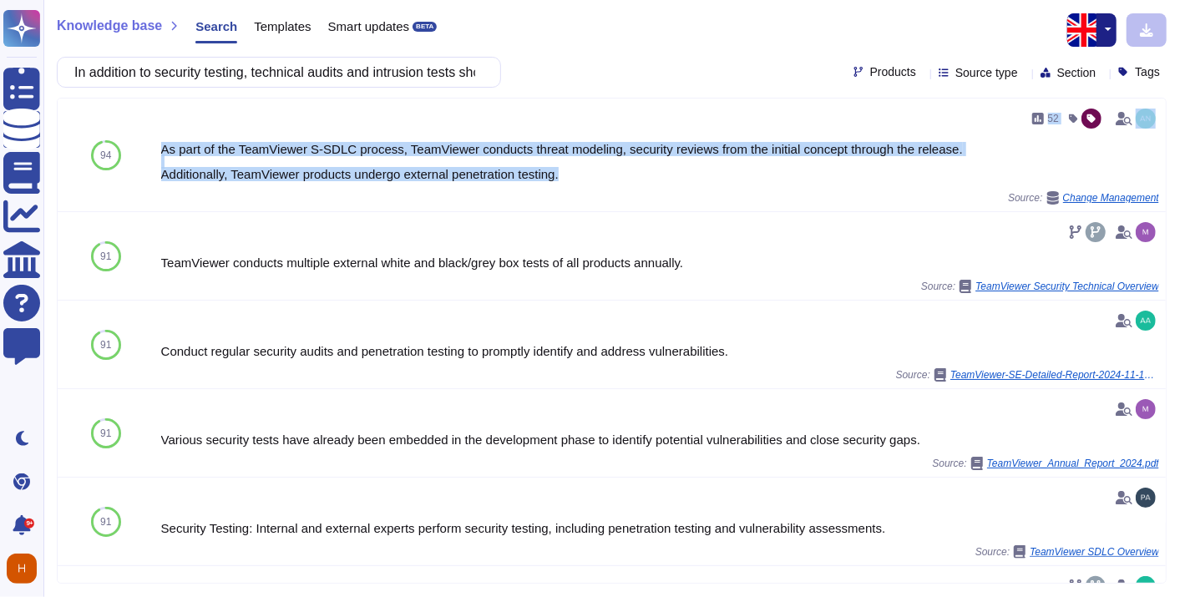
copy div "52 As part of the TeamViewer S-SDLC process, TeamViewer conducts threat modelin…"
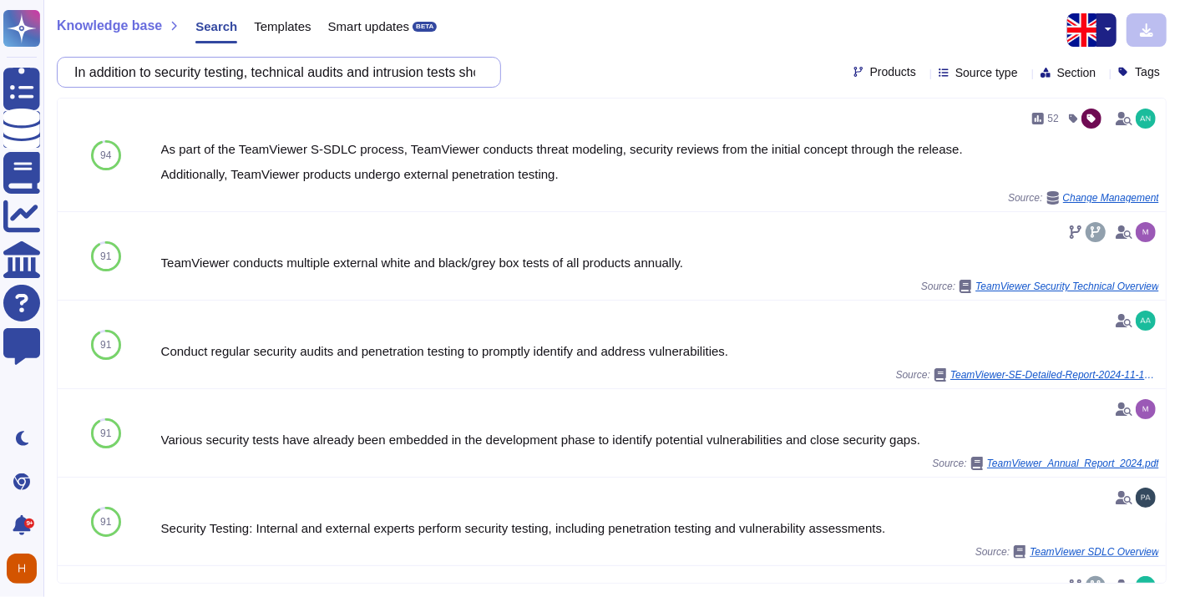
click at [257, 82] on input "In addition to security testing, technical audits and intrusion tests should be…" at bounding box center [275, 72] width 418 height 29
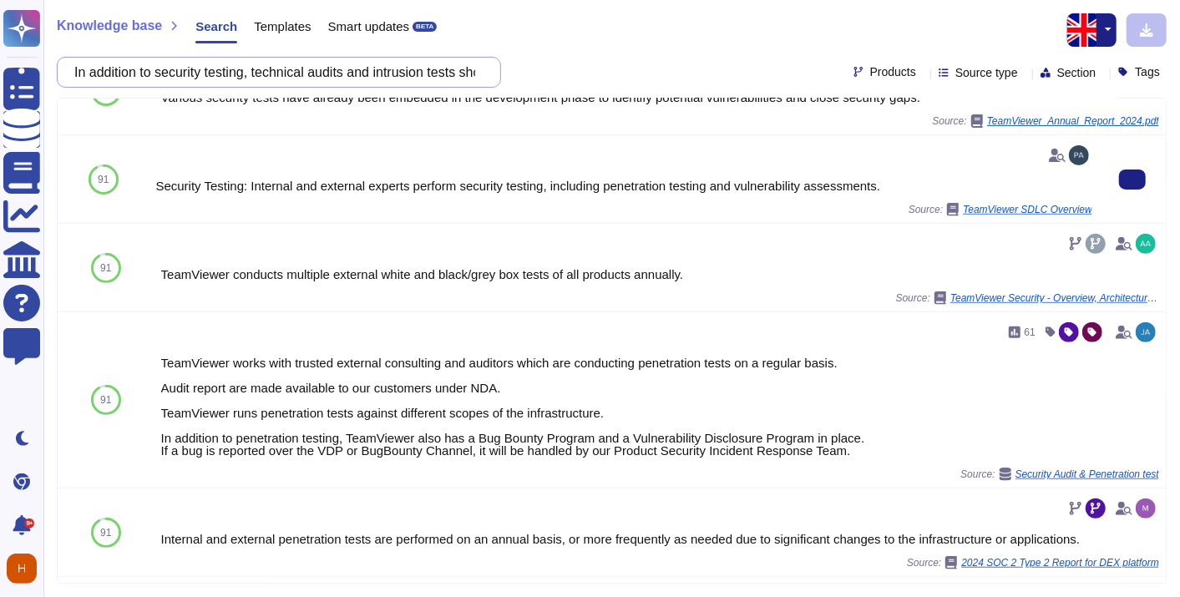
scroll to position [371, 0]
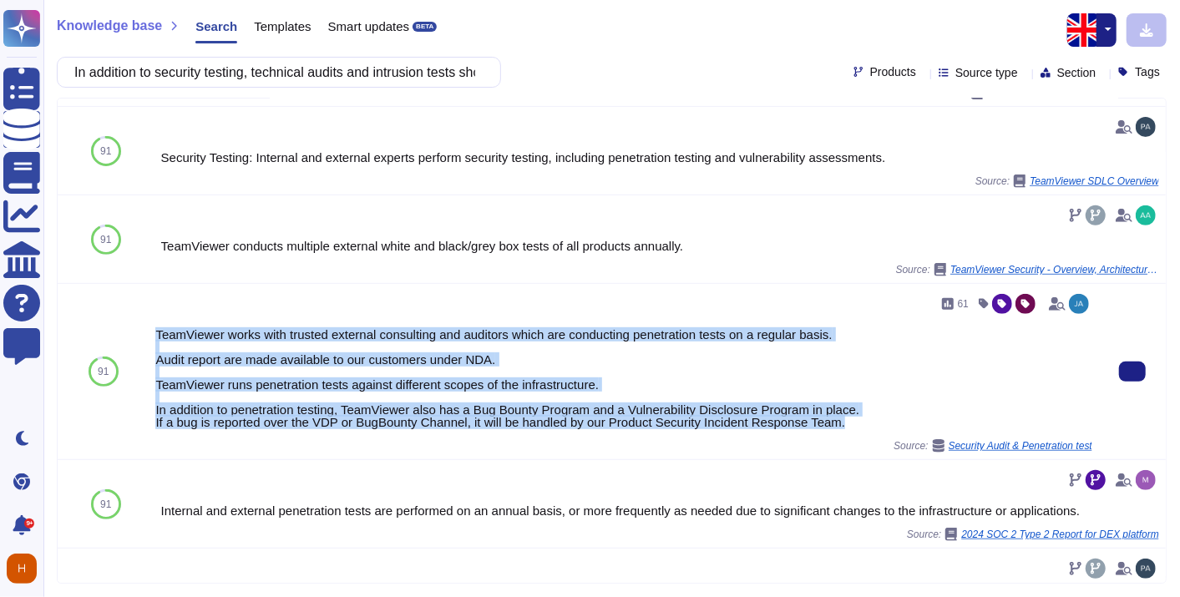
drag, startPoint x: 149, startPoint y: 333, endPoint x: 842, endPoint y: 421, distance: 698.8
click at [842, 421] on div "61 TeamViewer works with trusted external consulting and auditors which are con…" at bounding box center [624, 371] width 951 height 175
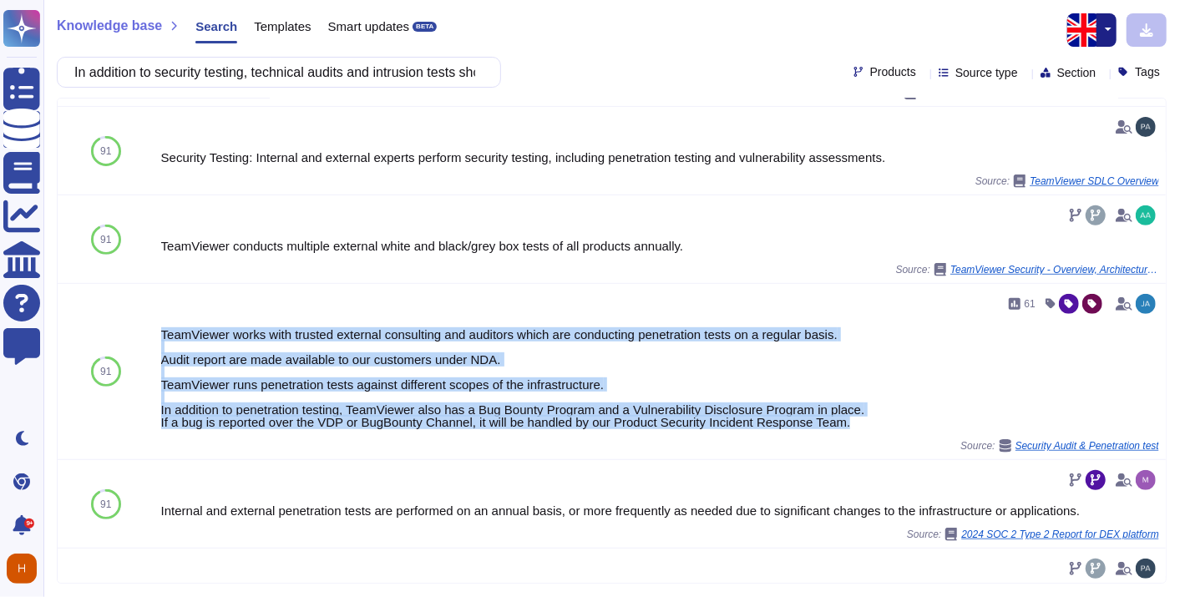
copy div "TeamViewer works with trusted external consulting and auditors which are conduc…"
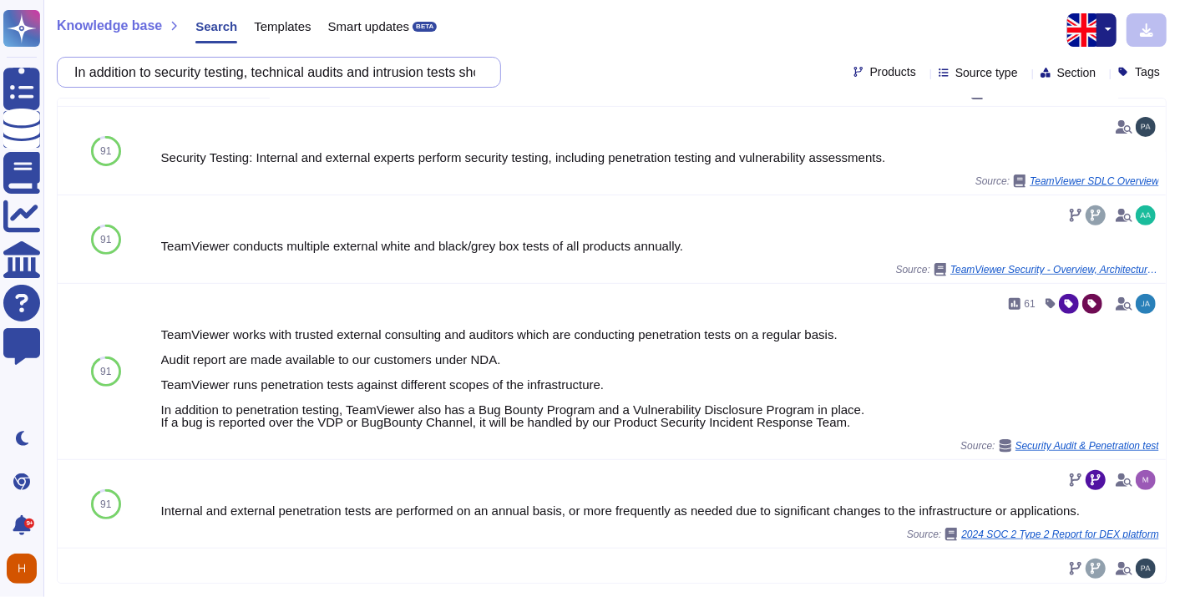
click at [334, 84] on input "In addition to security testing, technical audits and intrusion tests should be…" at bounding box center [275, 72] width 418 height 29
paste input "Developers must not publish source code on specialized forums or websites (e.g.…"
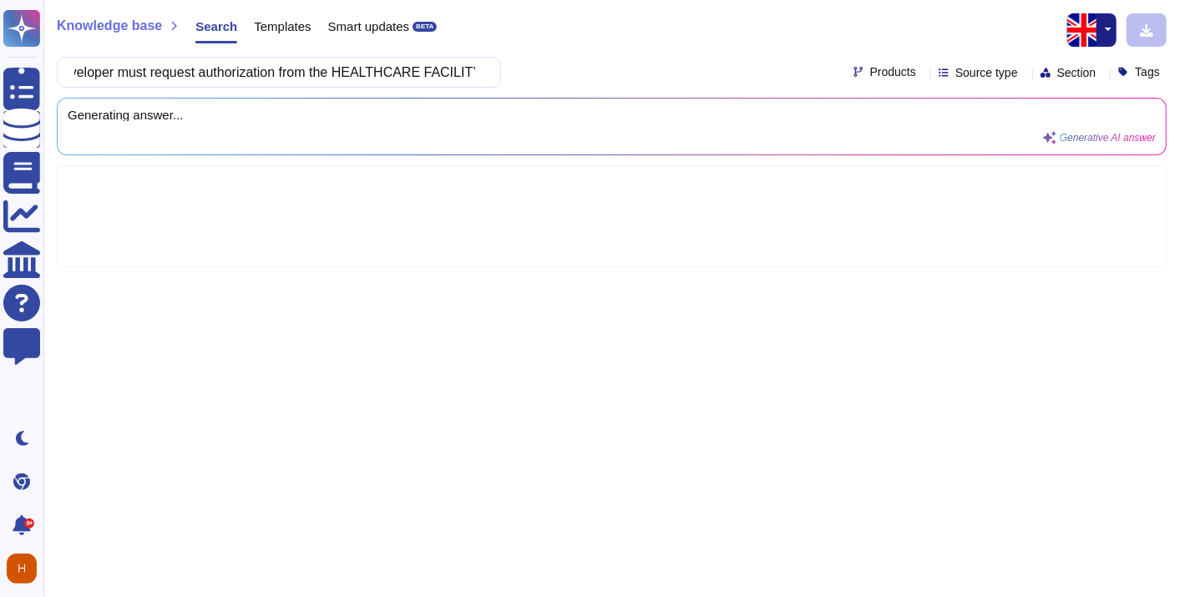
scroll to position [0, 0]
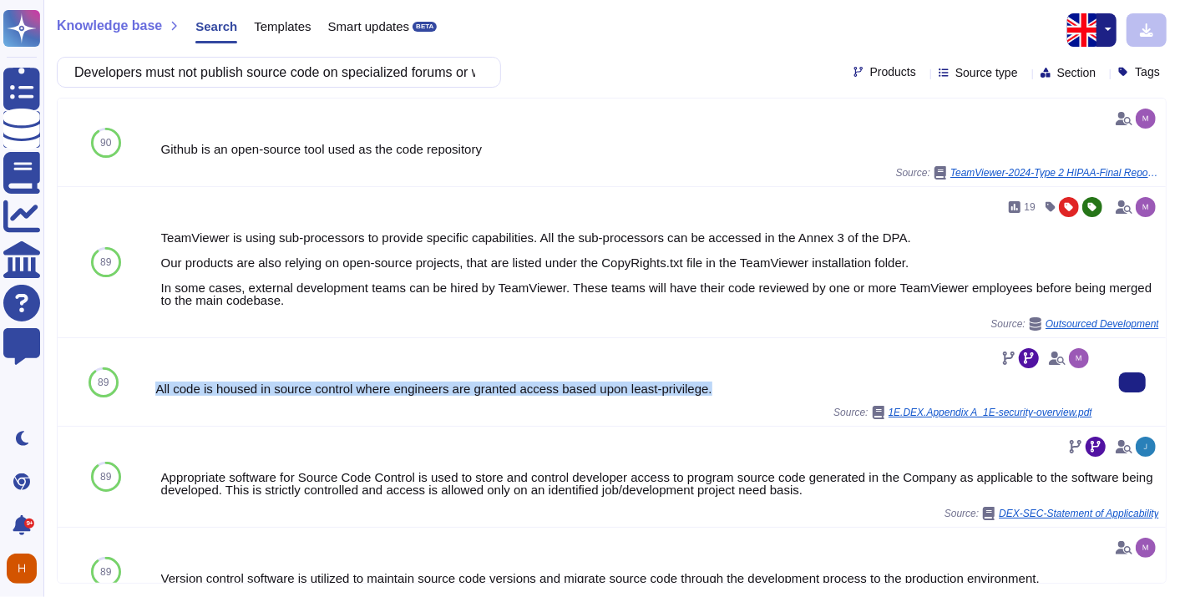
drag, startPoint x: 718, startPoint y: 390, endPoint x: 148, endPoint y: 387, distance: 570.5
click at [149, 387] on div "All code is housed in source control where engineers are granted access based u…" at bounding box center [624, 382] width 951 height 88
copy div "All code is housed in source control where engineers are granted access based u…"
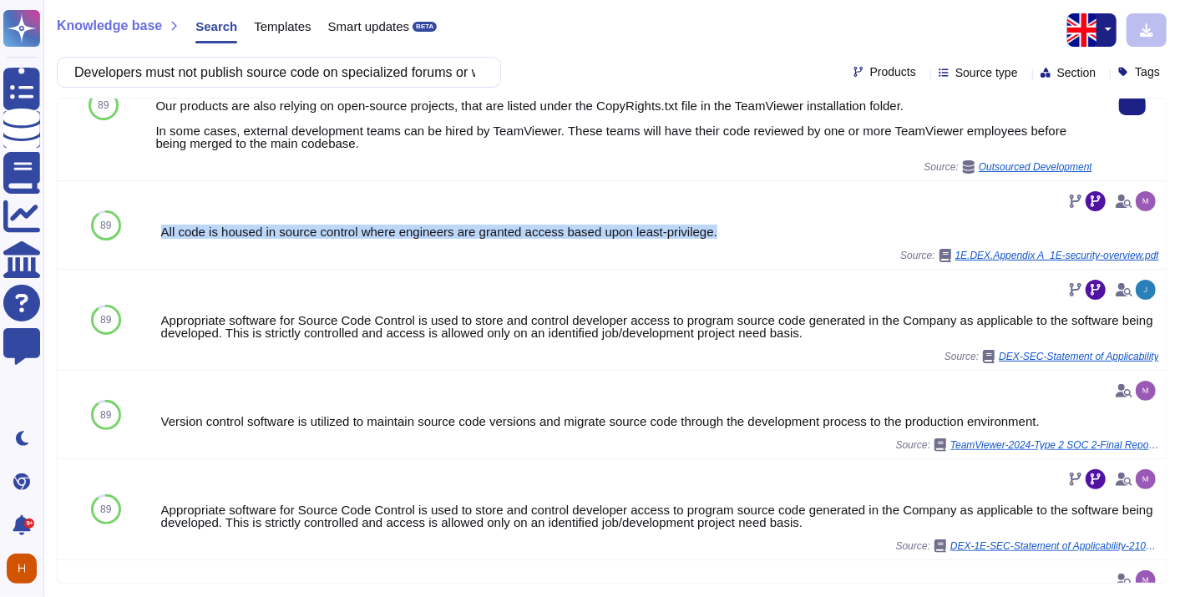
scroll to position [185, 0]
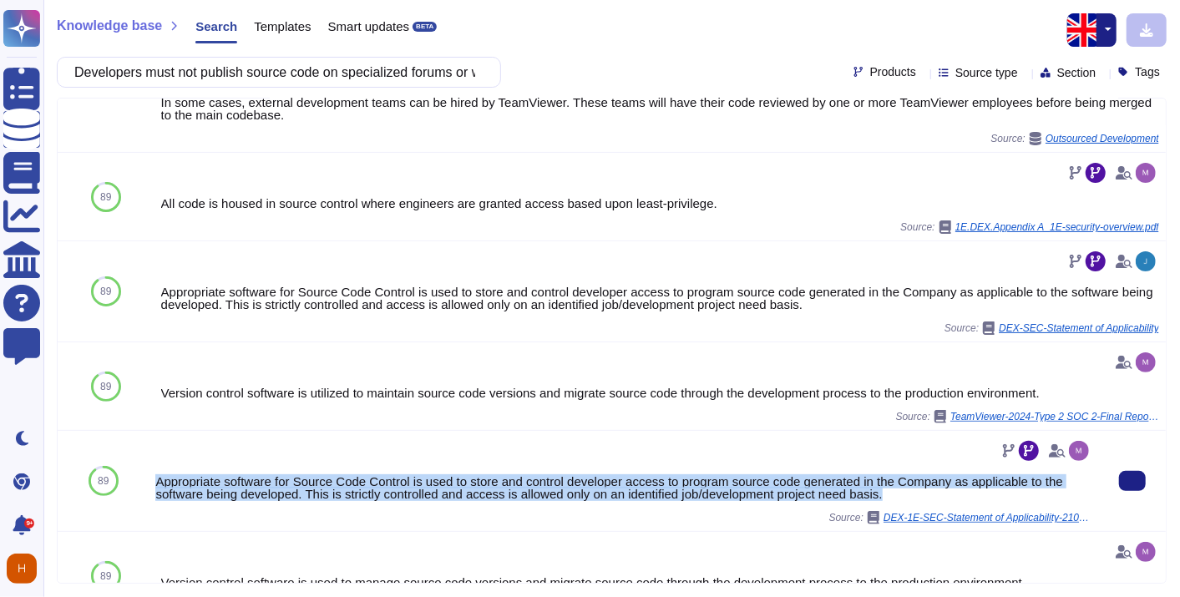
drag, startPoint x: 890, startPoint y: 492, endPoint x: 152, endPoint y: 482, distance: 737.6
click at [152, 482] on div "Appropriate software for Source Code Control is used to store and control devel…" at bounding box center [624, 481] width 951 height 100
copy div "Appropriate software for Source Code Control is used to store and control devel…"
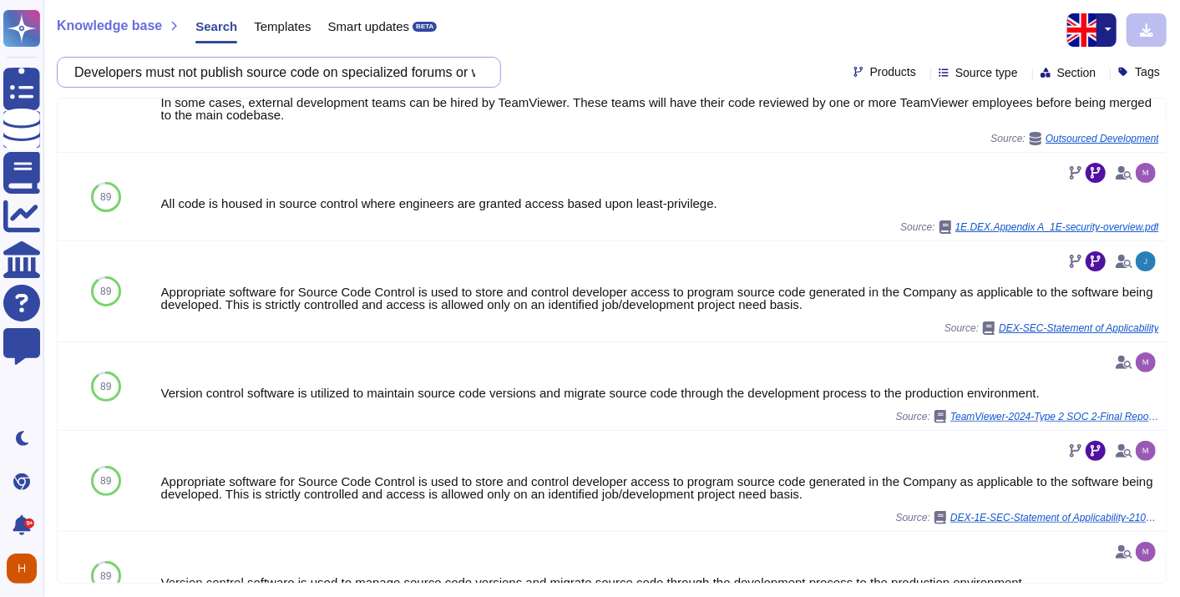
click at [260, 75] on input "Developers must not publish source code on specialized forums or websites (e.g.…" at bounding box center [275, 72] width 418 height 29
paste input "When using test data in a development environment, a mechanism for anonymizing …"
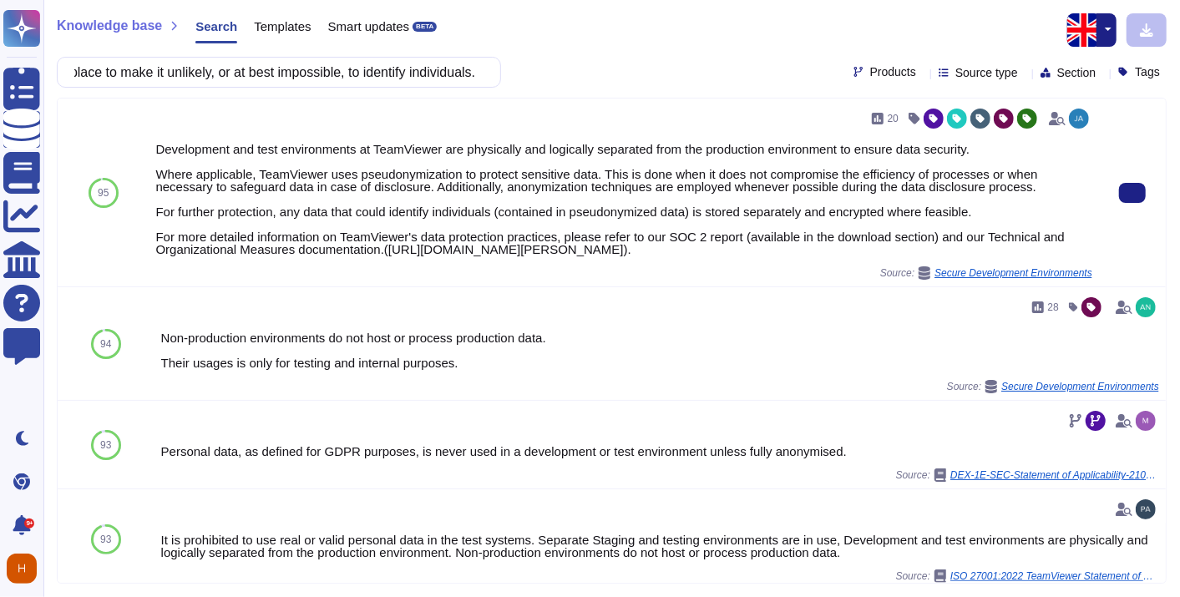
scroll to position [0, 0]
drag, startPoint x: 267, startPoint y: 262, endPoint x: 167, endPoint y: 110, distance: 182.1
click at [167, 110] on div "20 Development and test environments at TeamViewer are physically and logically…" at bounding box center [623, 192] width 937 height 175
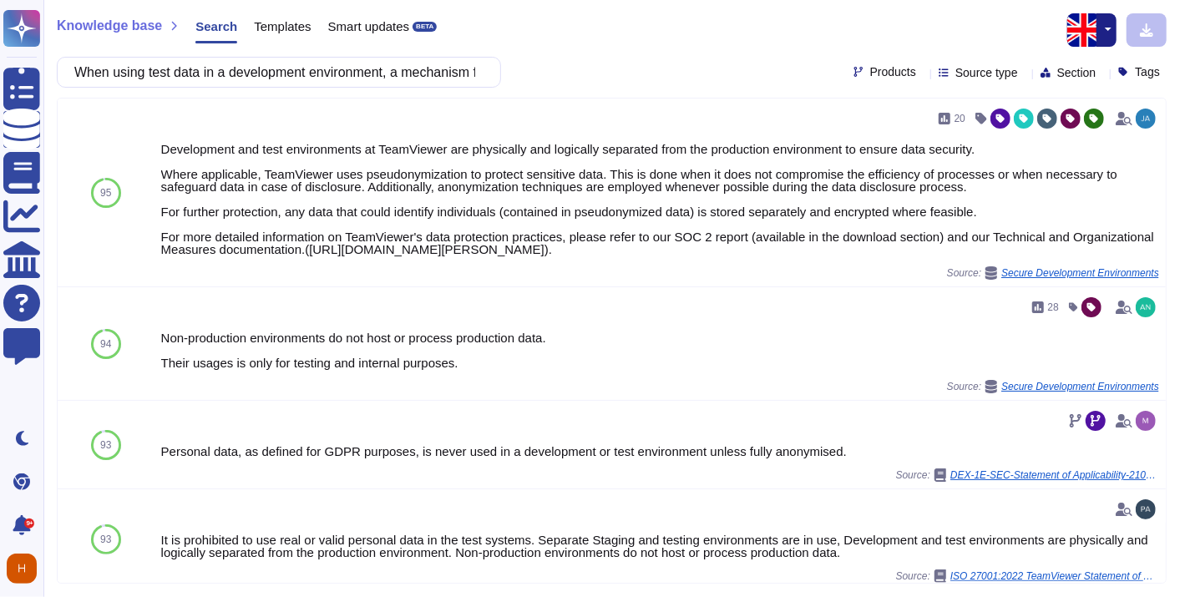
copy div "20 Development and test environments at TeamViewer are physically and logically…"
click at [327, 61] on input "When using test data in a development environment, a mechanism for anonymizing …" at bounding box center [275, 72] width 418 height 29
paste input "Hardcoding identifiers in source code is prohibited. Identifiers that must not …"
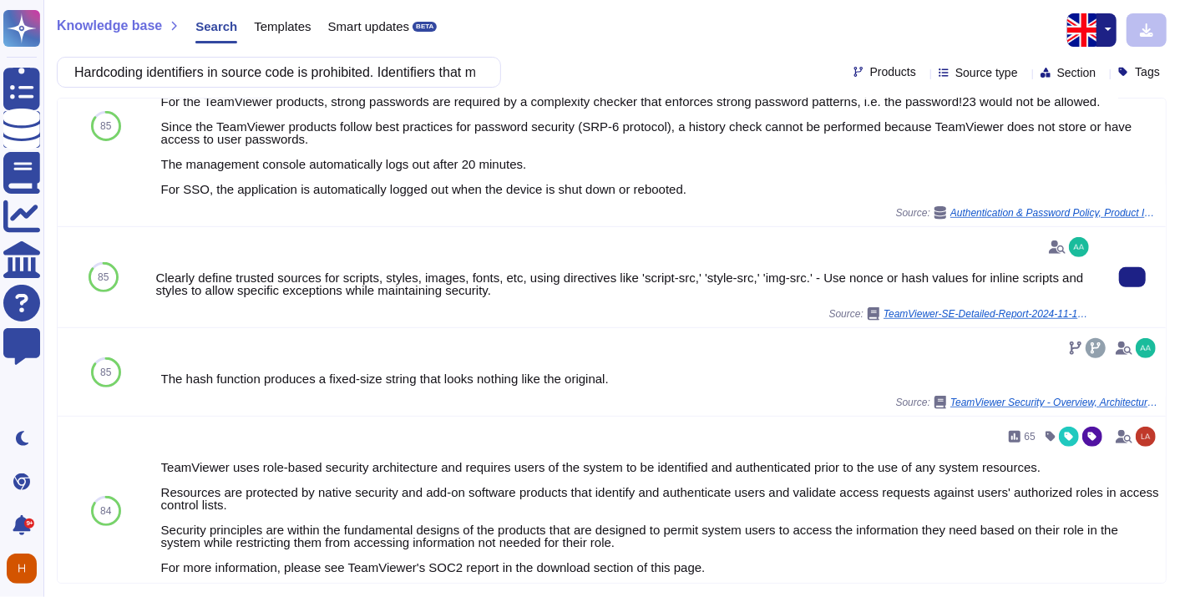
scroll to position [364, 0]
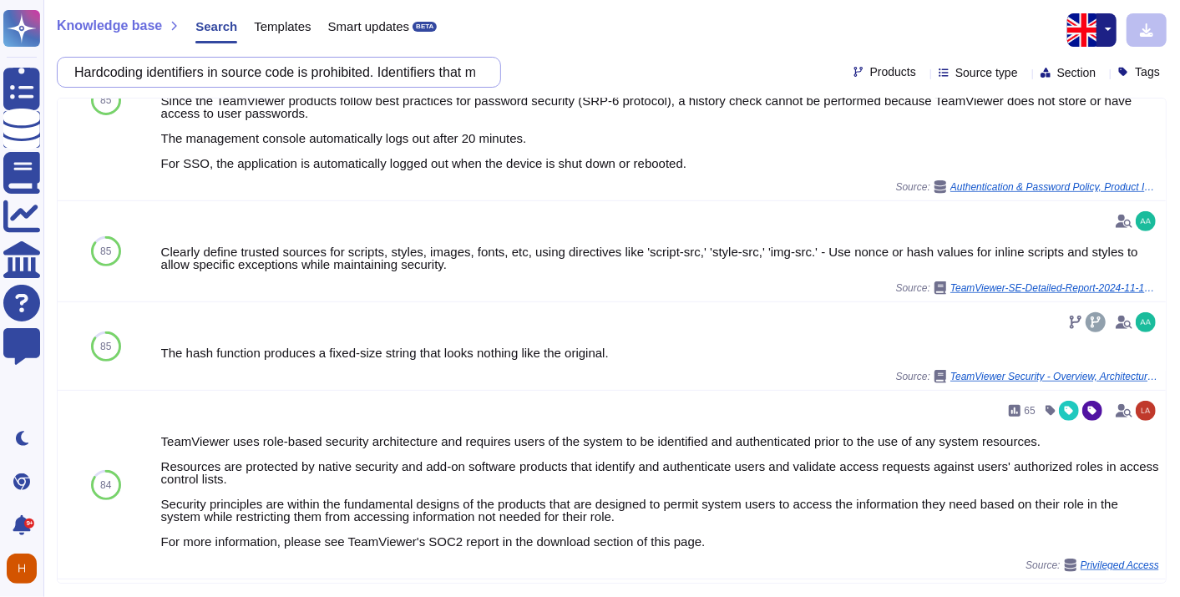
click at [269, 68] on input "Hardcoding identifiers in source code is prohibited. Identifiers that must not …" at bounding box center [275, 72] width 418 height 29
paste input "Developers must not under any circumstances use code from an unknown or unverif…"
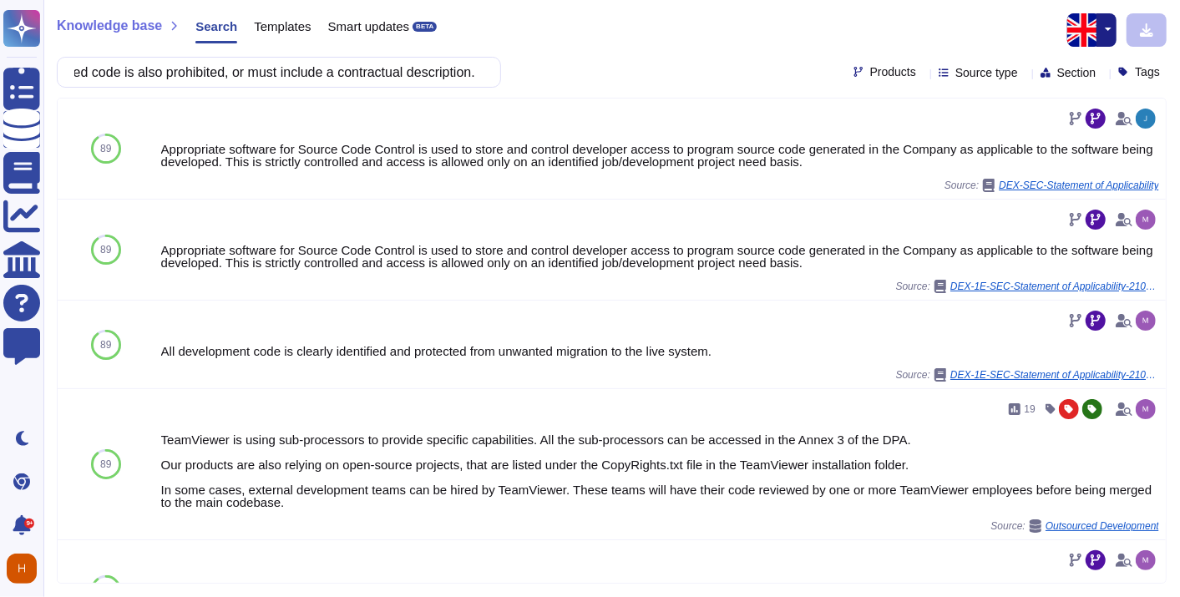
scroll to position [0, 0]
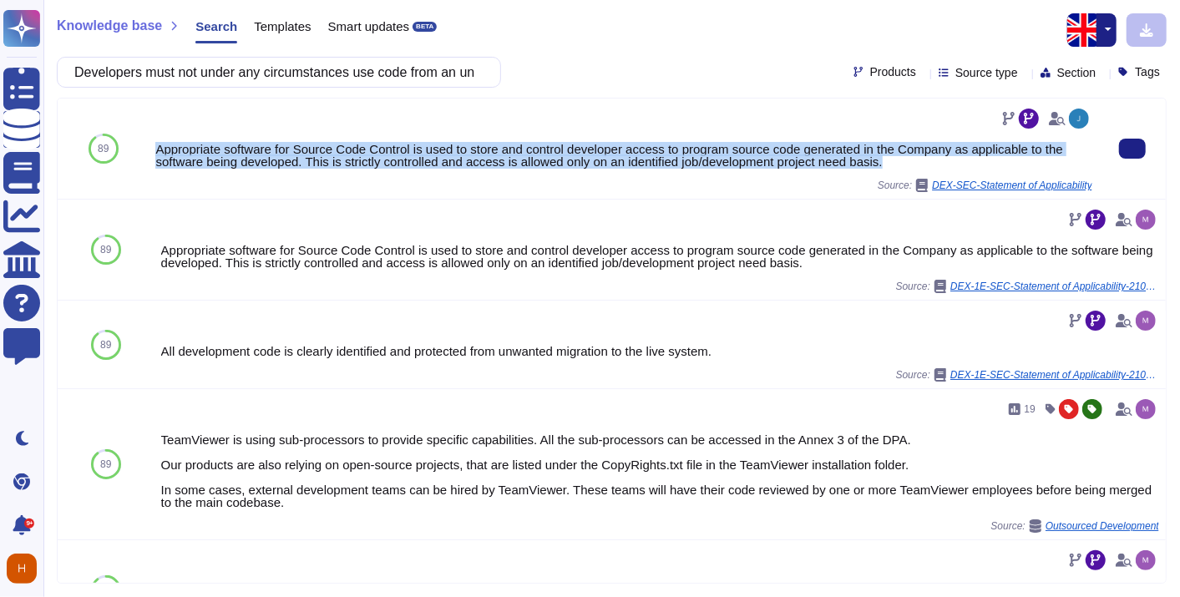
drag, startPoint x: 917, startPoint y: 163, endPoint x: 151, endPoint y: 150, distance: 766.0
click at [151, 150] on div "Appropriate software for Source Code Control is used to store and control devel…" at bounding box center [624, 149] width 951 height 100
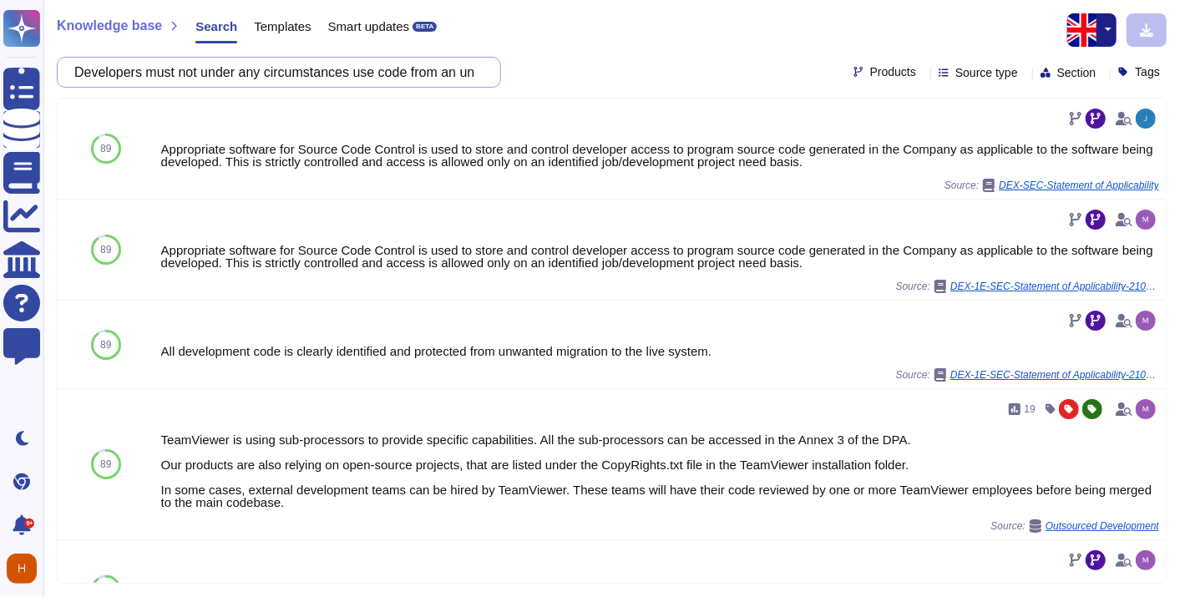
click at [297, 79] on input "Developers must not under any circumstances use code from an unknown or unverif…" at bounding box center [275, 72] width 418 height 29
paste input "The holder's developments must comply with the security principles set out by t…"
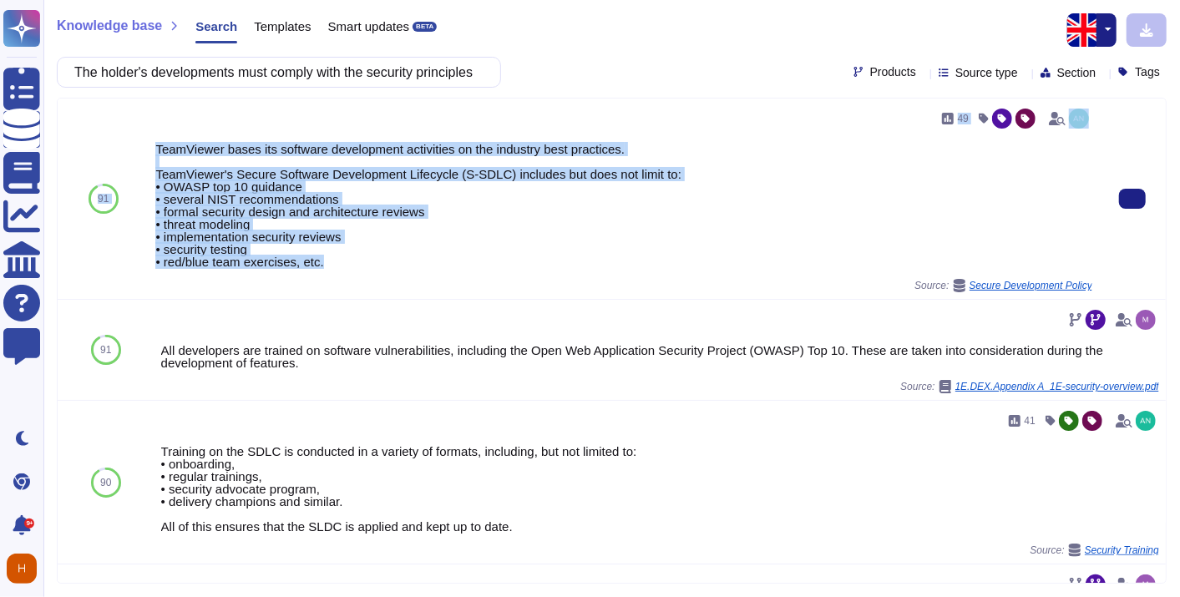
drag, startPoint x: 350, startPoint y: 258, endPoint x: 145, endPoint y: 147, distance: 232.8
click at [145, 147] on div "91 49 TeamViewer bases its software development activities on the industry best…" at bounding box center [612, 199] width 1108 height 201
click at [479, 198] on div "TeamViewer bases its software development activities on the industry best pract…" at bounding box center [623, 205] width 937 height 125
drag, startPoint x: 335, startPoint y: 260, endPoint x: 155, endPoint y: 143, distance: 215.0
click at [155, 143] on div "TeamViewer bases its software development activities on the industry best pract…" at bounding box center [623, 205] width 937 height 125
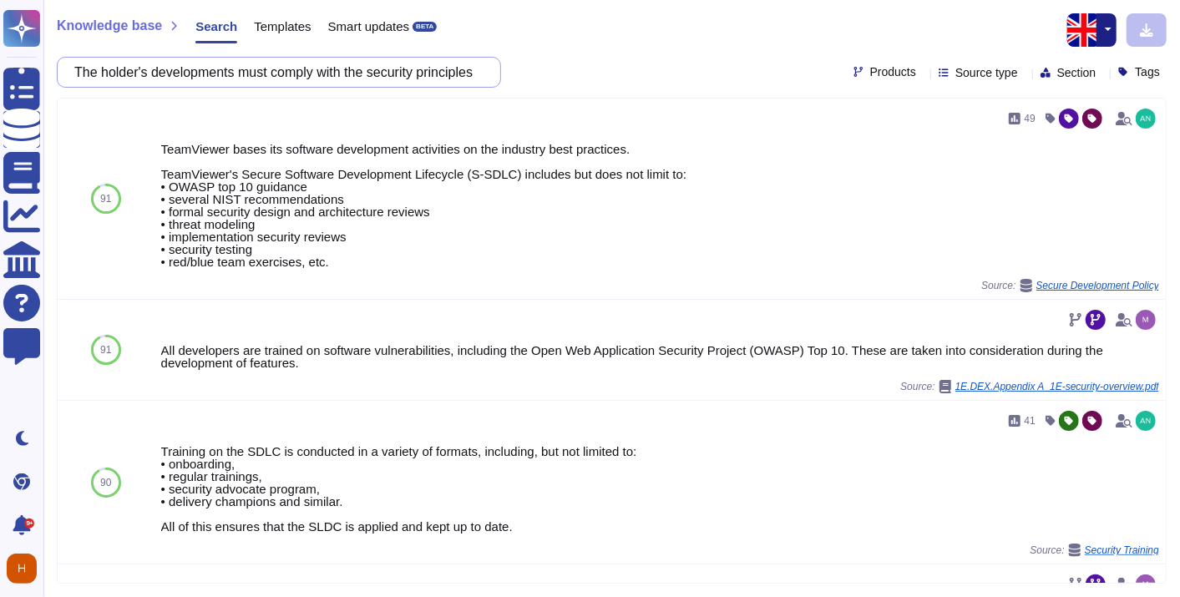
click at [321, 75] on input "The holder's developments must comply with the security principles set out by t…" at bounding box center [275, 72] width 418 height 29
paste input "service provider, as part of the delivery of development for the HEALTHCARE FAC…"
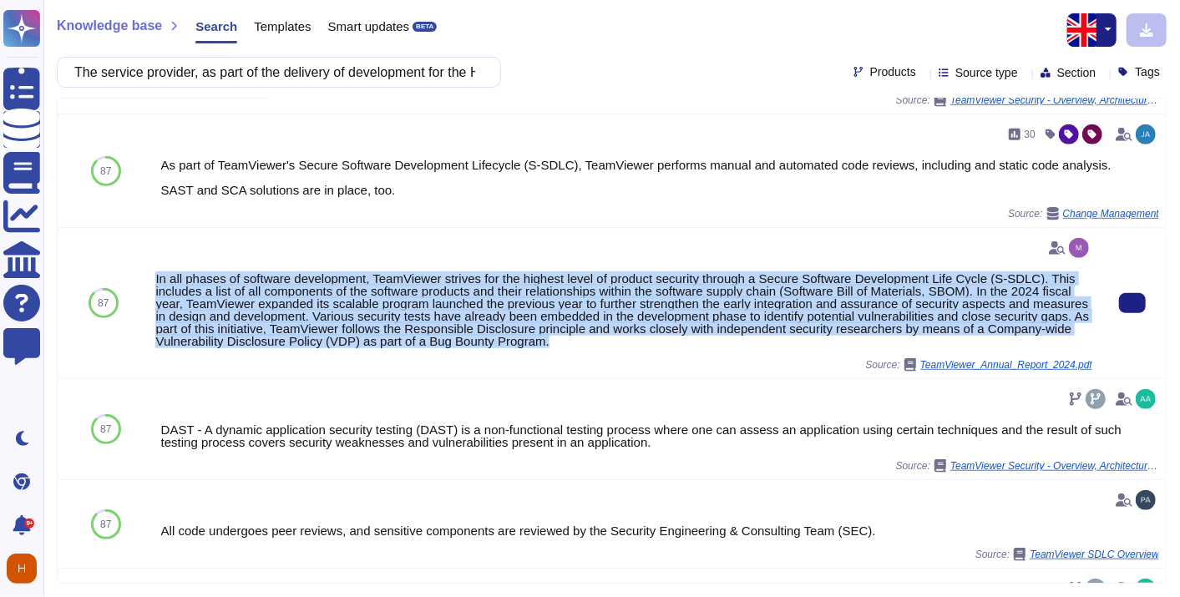
drag, startPoint x: 584, startPoint y: 357, endPoint x: 155, endPoint y: 288, distance: 434.9
click at [155, 288] on div "In all phases of software development, TeamViewer strives for the highest level…" at bounding box center [623, 309] width 937 height 75
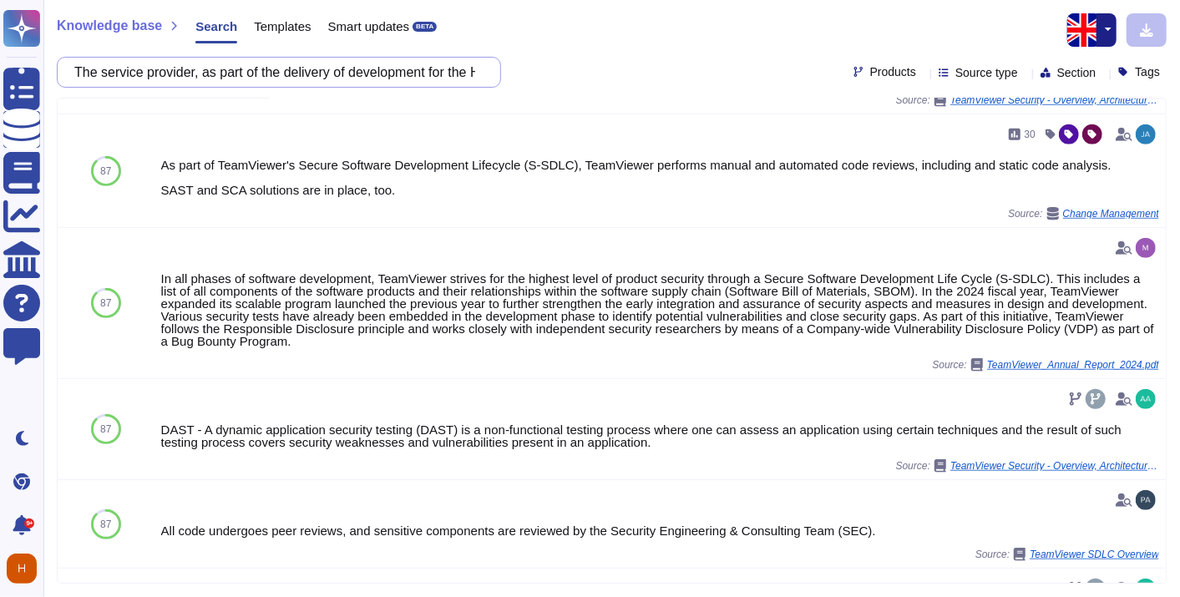
click at [286, 72] on input "The service provider, as part of the delivery of development for the HEALTHCARE…" at bounding box center [275, 72] width 418 height 29
paste input "Security tests must be conducted against a set of requirements that can be expr…"
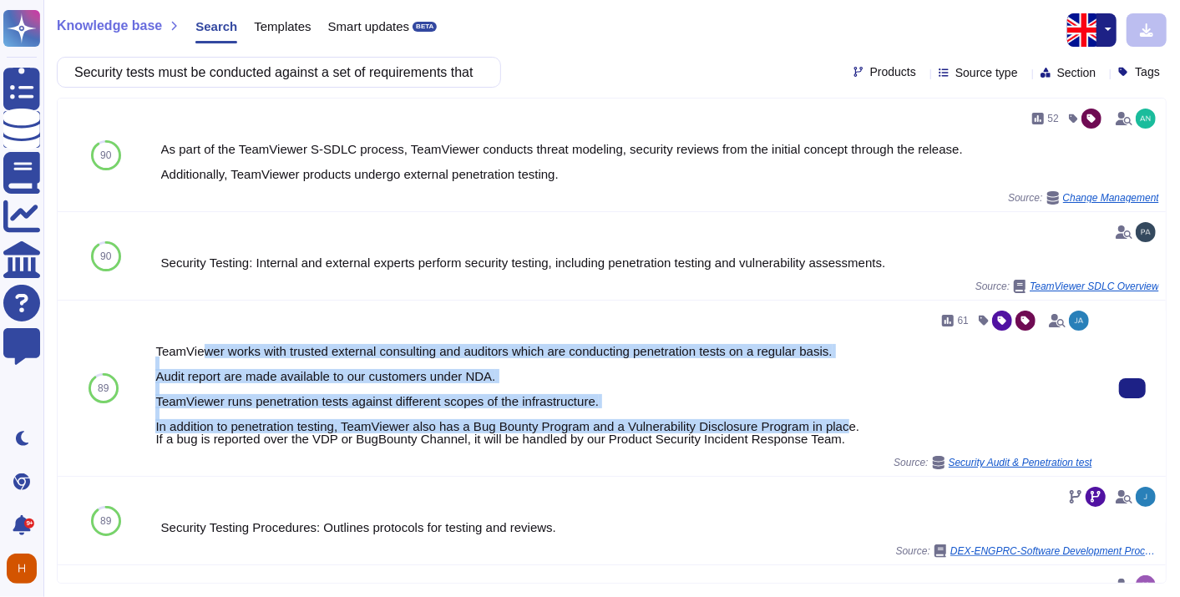
drag, startPoint x: 844, startPoint y: 432, endPoint x: 202, endPoint y: 337, distance: 648.4
click at [202, 337] on div "61 TeamViewer works with trusted external consulting and auditors which are con…" at bounding box center [623, 388] width 937 height 162
drag, startPoint x: 202, startPoint y: 337, endPoint x: 737, endPoint y: 425, distance: 541.7
click at [737, 425] on div "TeamViewer works with trusted external consulting and auditors which are conduc…" at bounding box center [623, 395] width 937 height 100
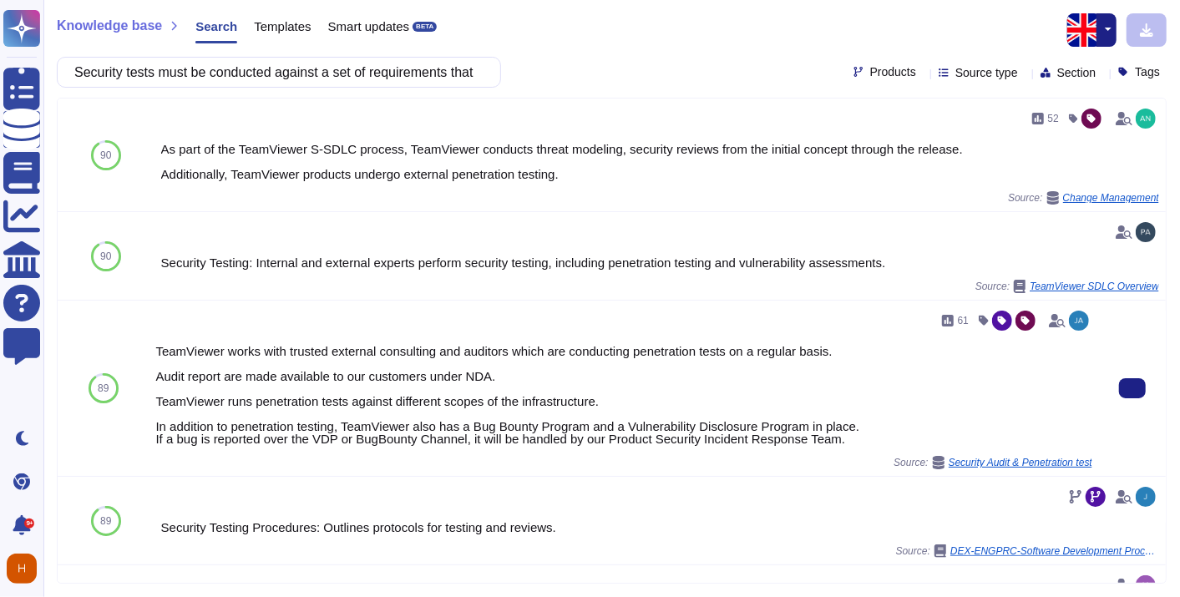
click at [852, 442] on div "TeamViewer works with trusted external consulting and auditors which are conduc…" at bounding box center [623, 395] width 937 height 100
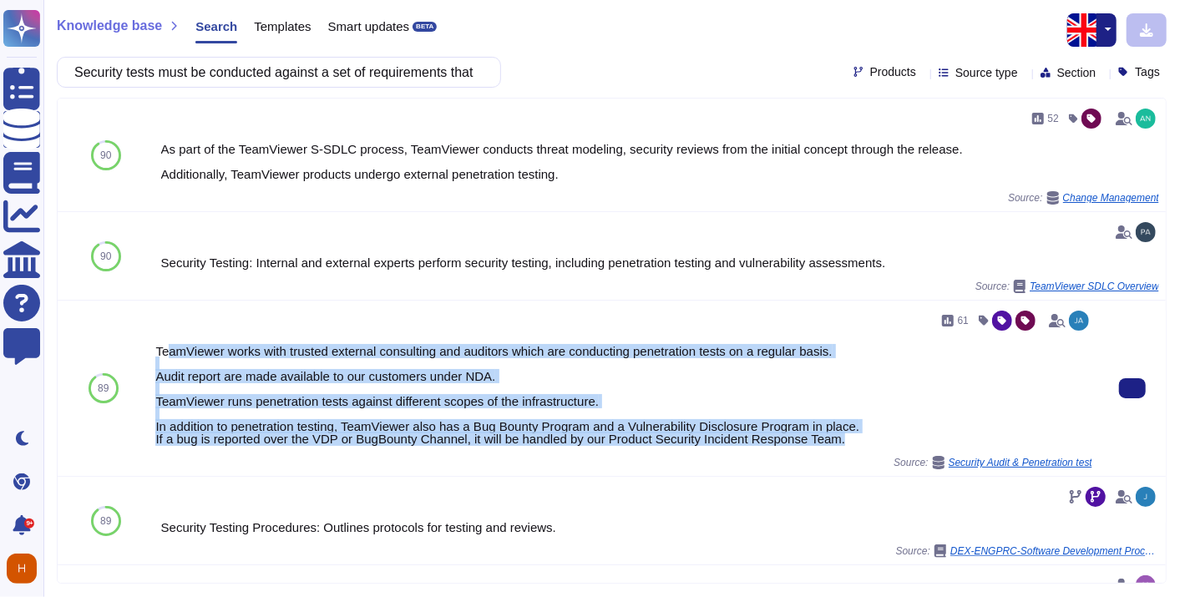
drag, startPoint x: 809, startPoint y: 433, endPoint x: 165, endPoint y: 338, distance: 651.8
click at [165, 338] on div "61 TeamViewer works with trusted external consulting and auditors which are con…" at bounding box center [623, 388] width 937 height 162
drag, startPoint x: 165, startPoint y: 338, endPoint x: 205, endPoint y: 382, distance: 59.1
click at [205, 382] on div "TeamViewer works with trusted external consulting and auditors which are conduc…" at bounding box center [623, 395] width 937 height 100
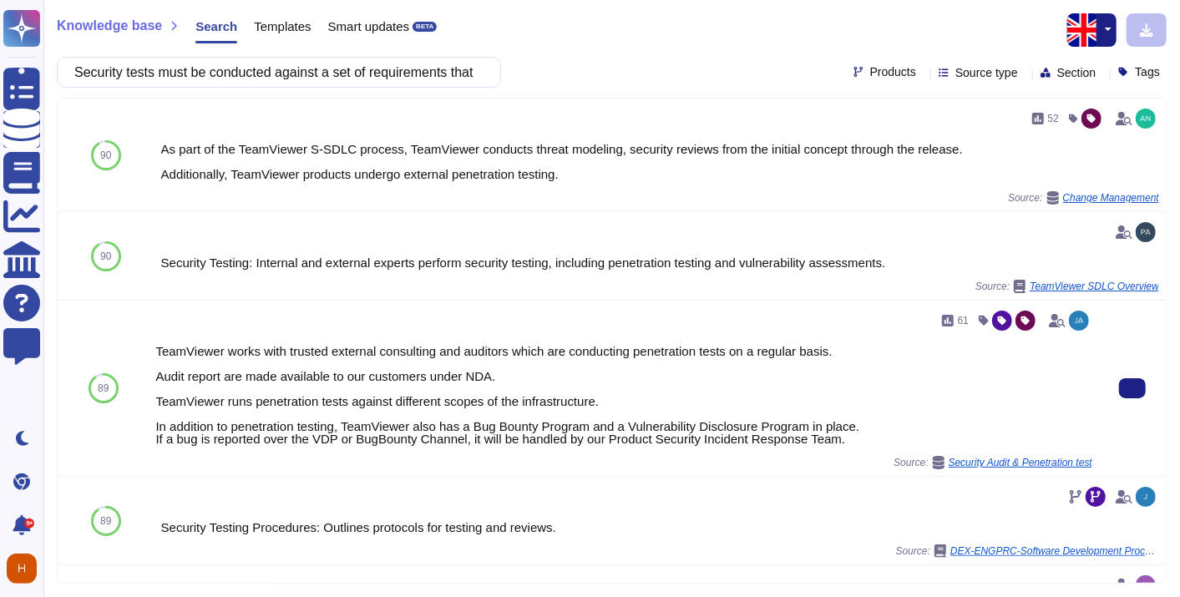
click at [150, 342] on div "61 TeamViewer works with trusted external consulting and auditors which are con…" at bounding box center [624, 388] width 951 height 175
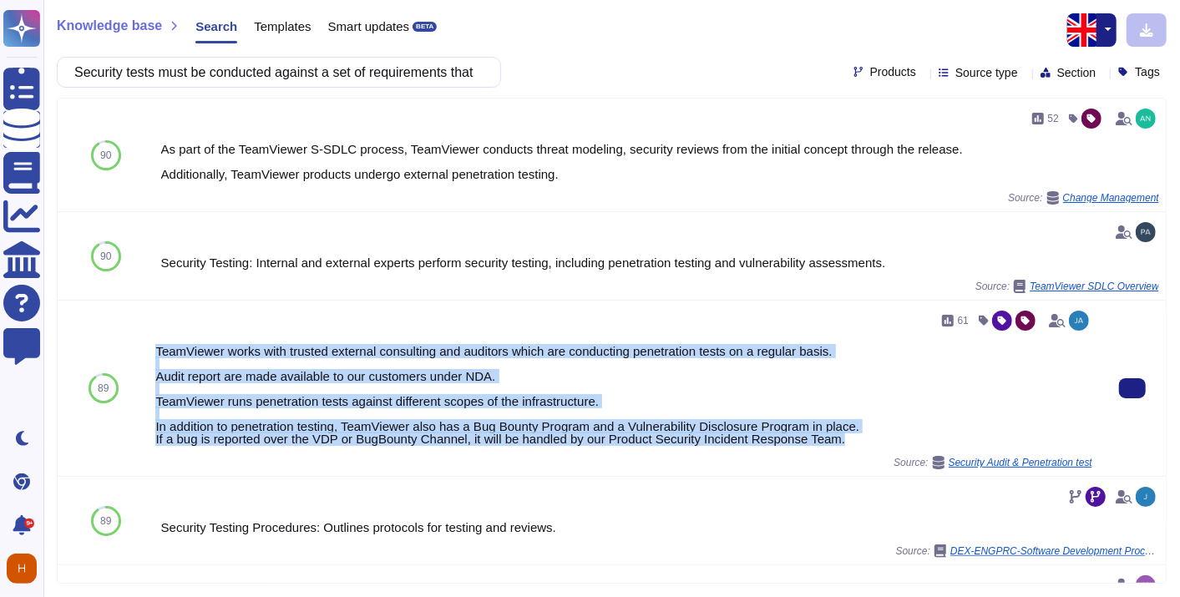
drag, startPoint x: 152, startPoint y: 343, endPoint x: 869, endPoint y: 436, distance: 722.6
click at [869, 436] on div "61 TeamViewer works with trusted external consulting and auditors which are con…" at bounding box center [624, 388] width 951 height 175
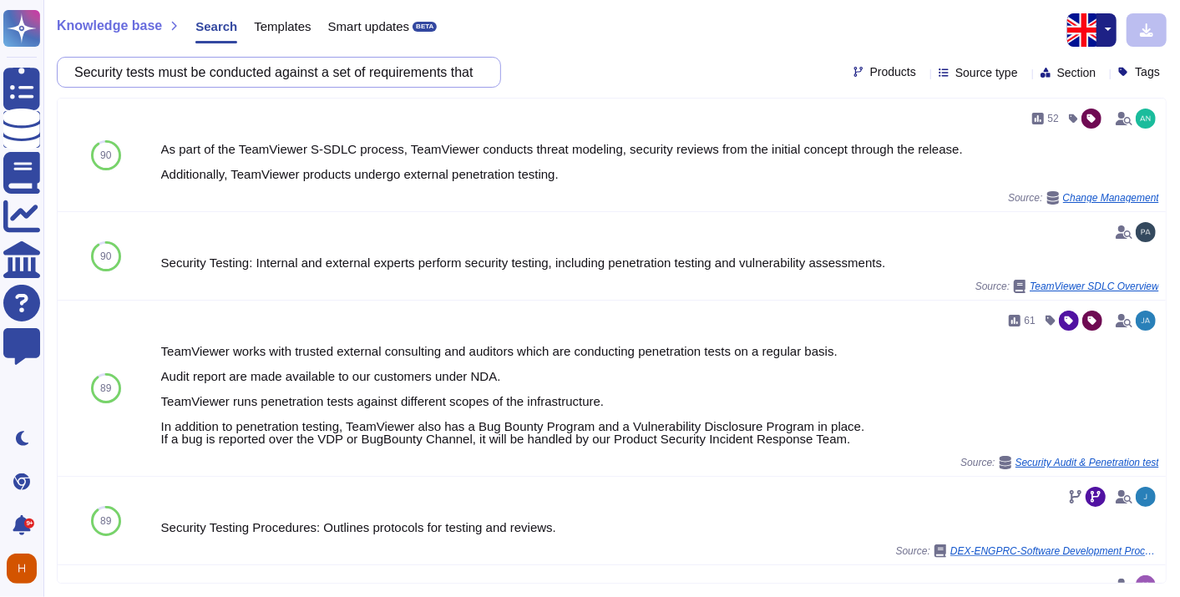
click at [317, 65] on input "Security tests must be conducted against a set of requirements that can be expr…" at bounding box center [275, 72] width 418 height 29
paste input "The holder defines in the service contract with the HEALTHCARE FACILITY the esc…"
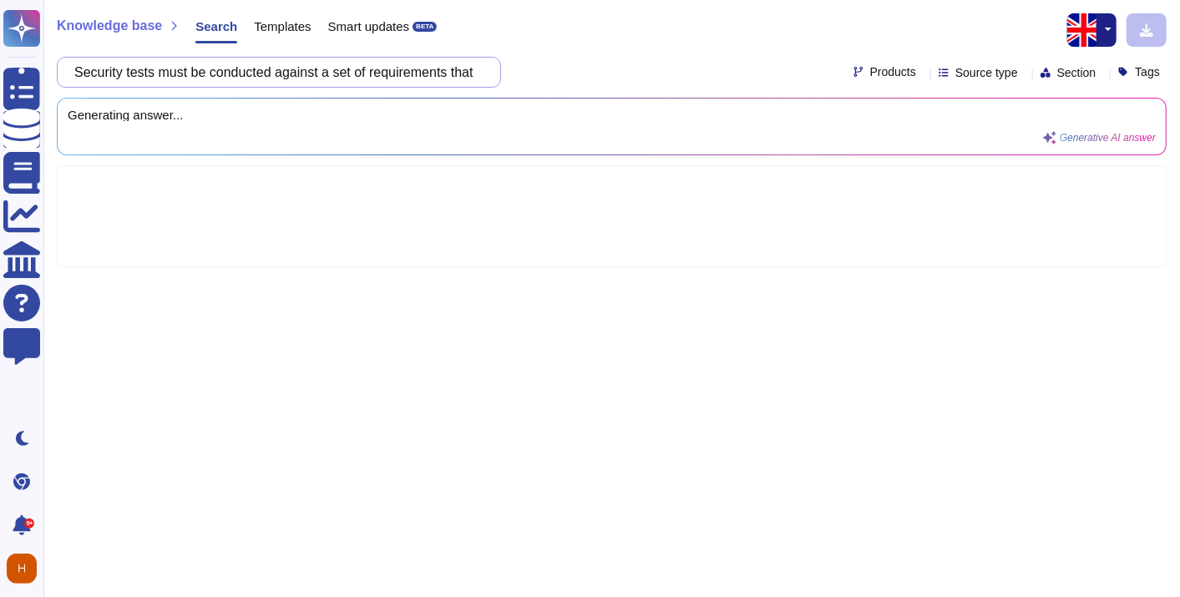
scroll to position [0, 1083]
type input "The holder defines in the service contract with the HEALTHCARE FACILITY the esc…"
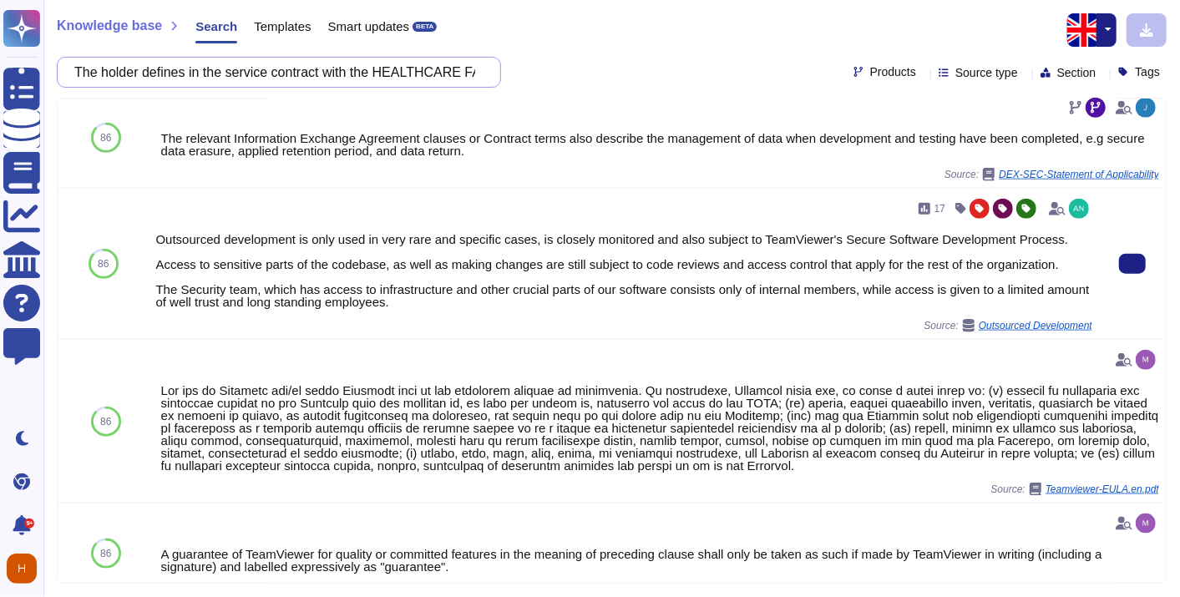
scroll to position [1021, 0]
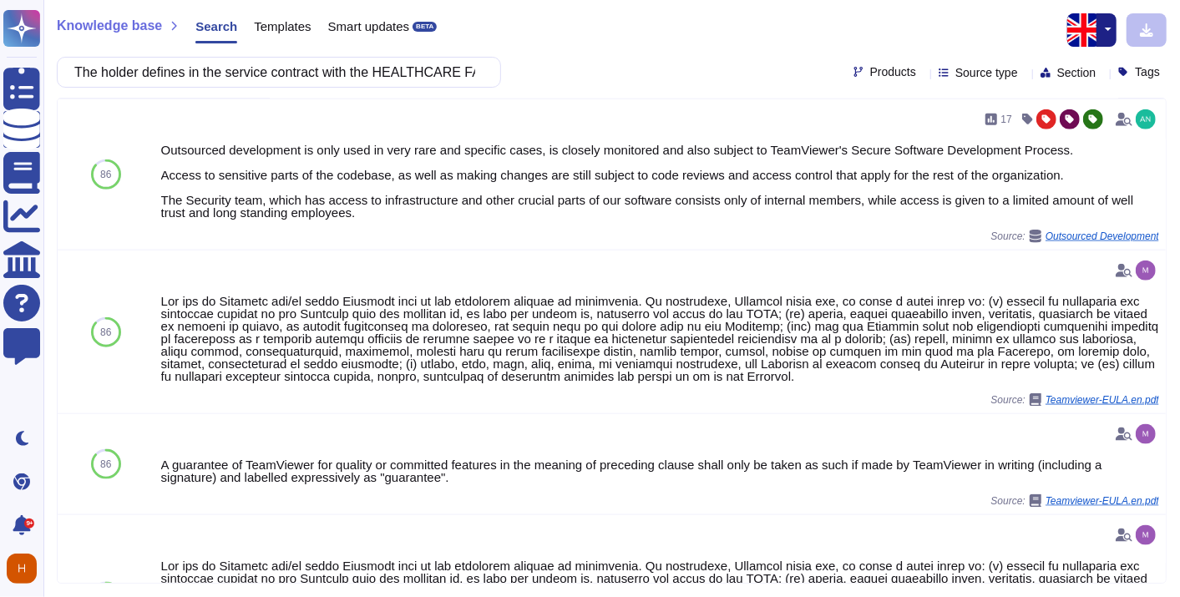
click at [238, 89] on div "Knowledge base Search Templates Smart updates BETA The holder defines in the se…" at bounding box center [611, 298] width 1137 height 597
